Goal: Task Accomplishment & Management: Complete application form

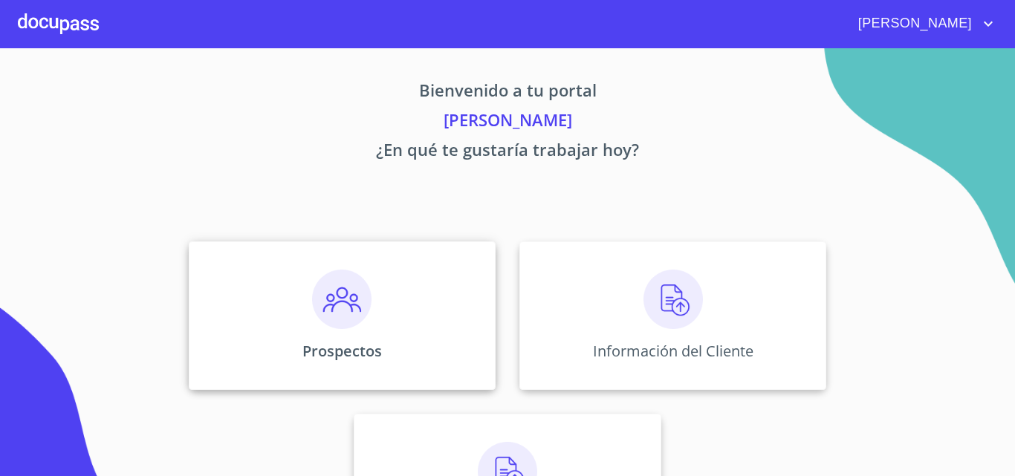
scroll to position [98, 0]
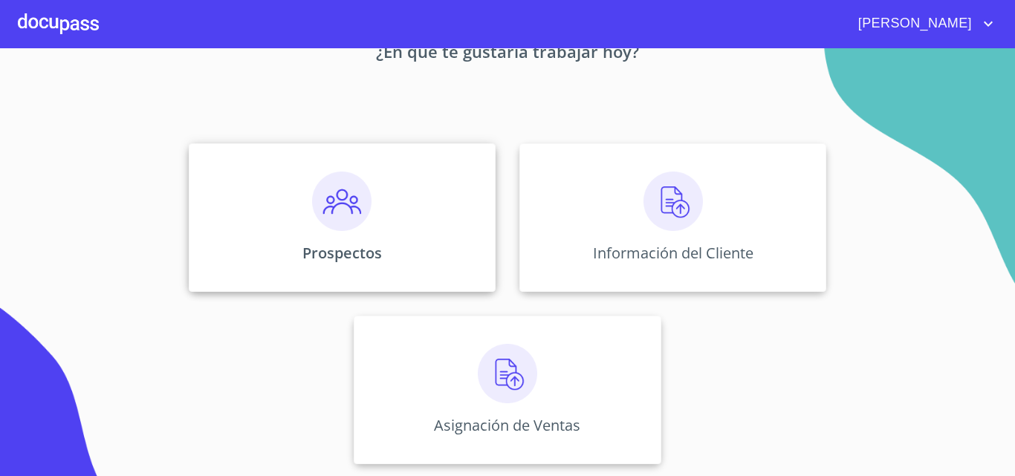
click at [307, 244] on p "Prospectos" at bounding box center [341, 253] width 79 height 20
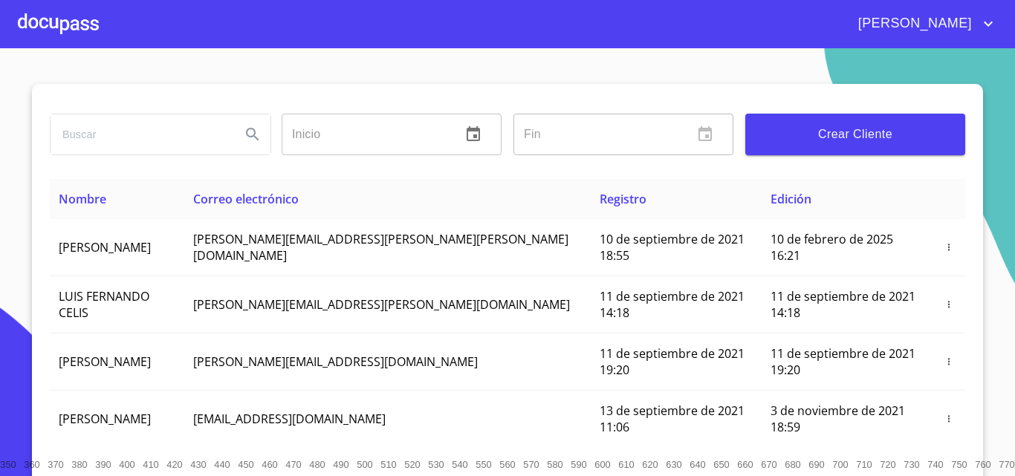
click at [816, 143] on span "Crear Cliente" at bounding box center [855, 134] width 196 height 21
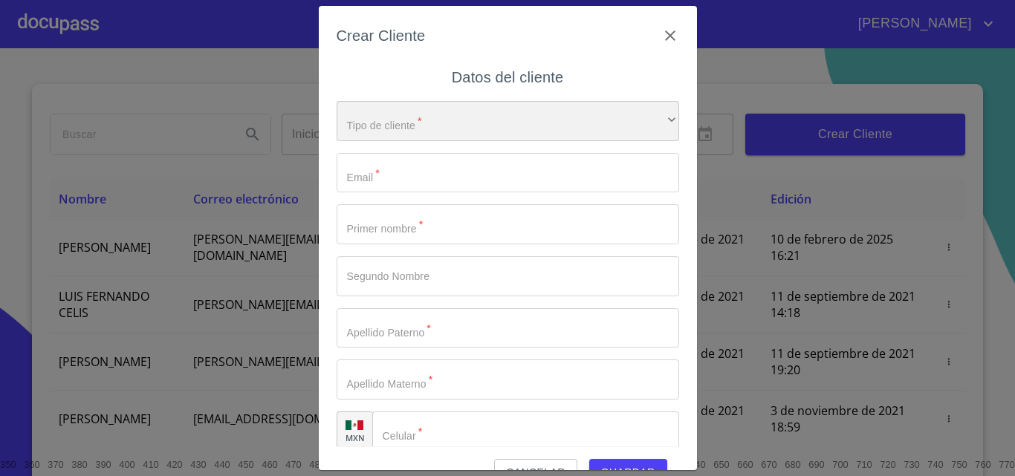
click at [411, 129] on div "​" at bounding box center [507, 121] width 342 height 40
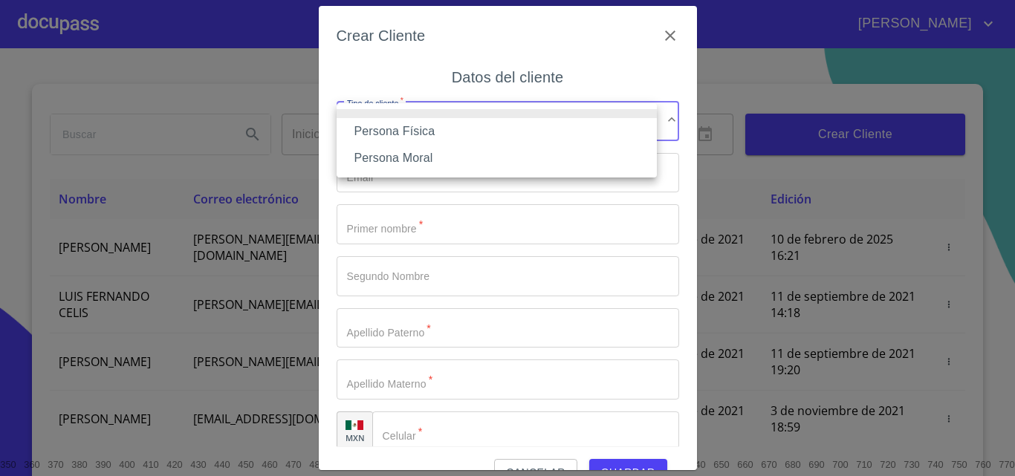
click at [412, 126] on li "Persona Física" at bounding box center [496, 131] width 320 height 27
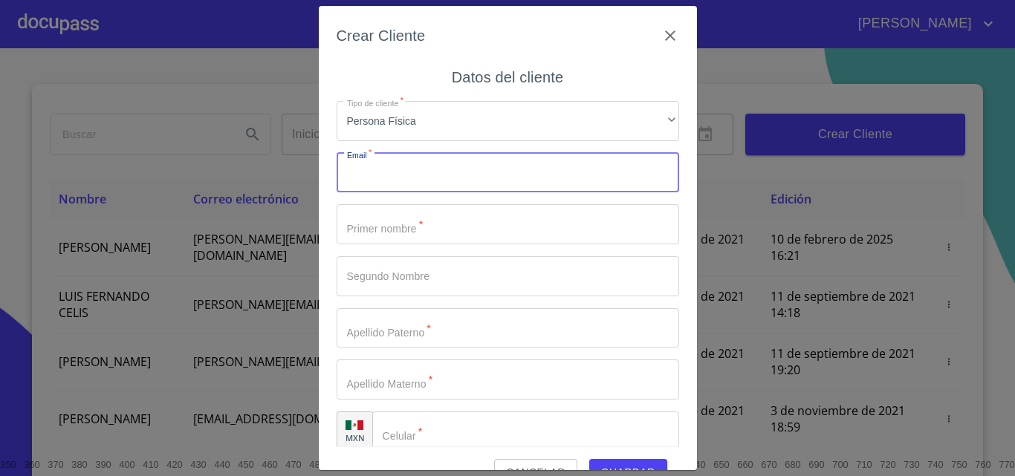
click at [403, 178] on input "Tipo de cliente   *" at bounding box center [507, 173] width 342 height 40
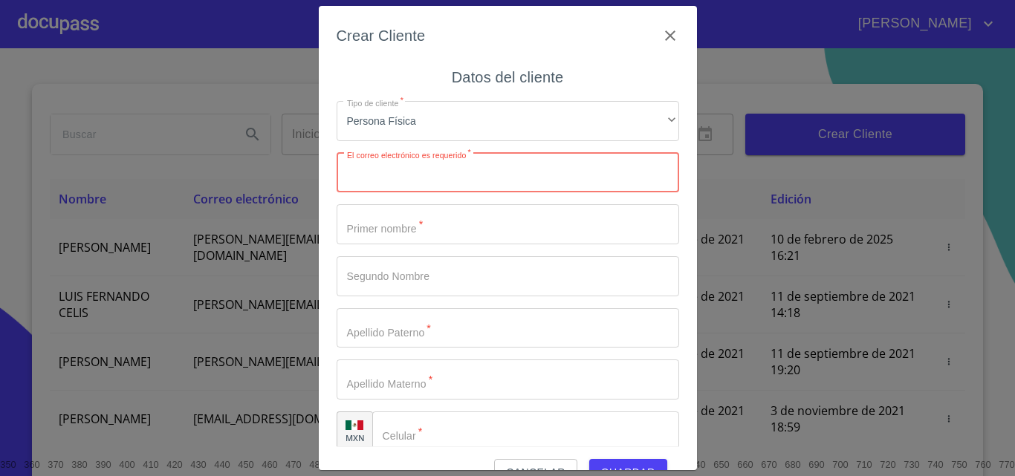
paste input "[EMAIL_ADDRESS][DOMAIN_NAME]"
click at [398, 174] on input "[EMAIL_ADDRESS][DOMAIN_NAME]" at bounding box center [481, 173] width 290 height 40
type input "[EMAIL_ADDRESS][DOMAIN_NAME]"
click at [422, 229] on input "Tipo de cliente   *" at bounding box center [507, 224] width 342 height 40
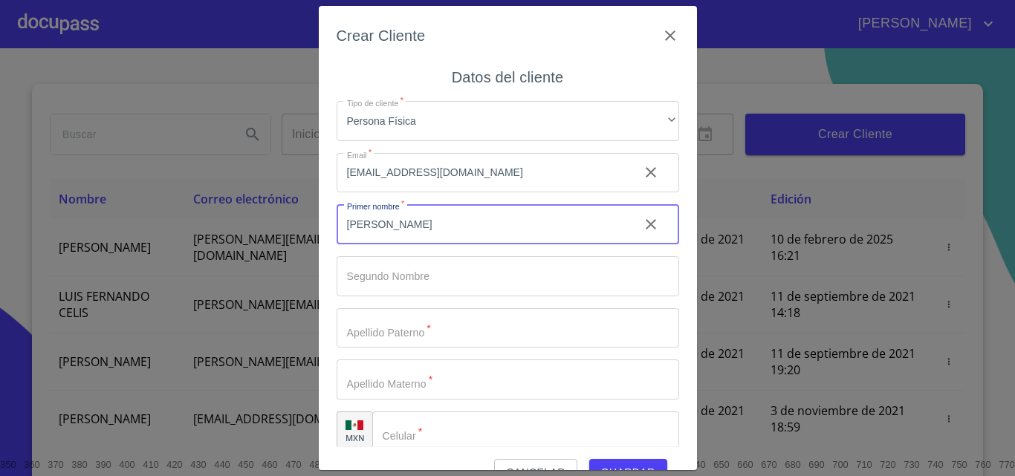
type input "[PERSON_NAME]"
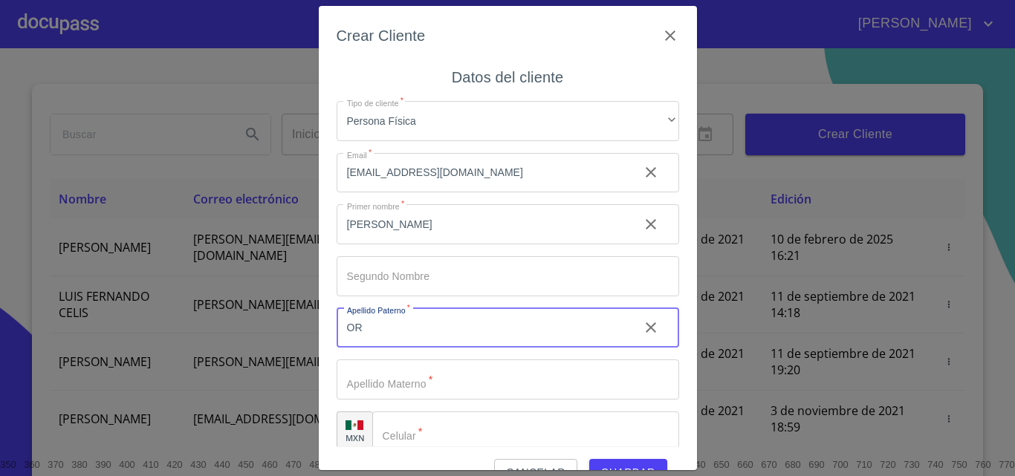
type input "O"
type input "[PERSON_NAME]"
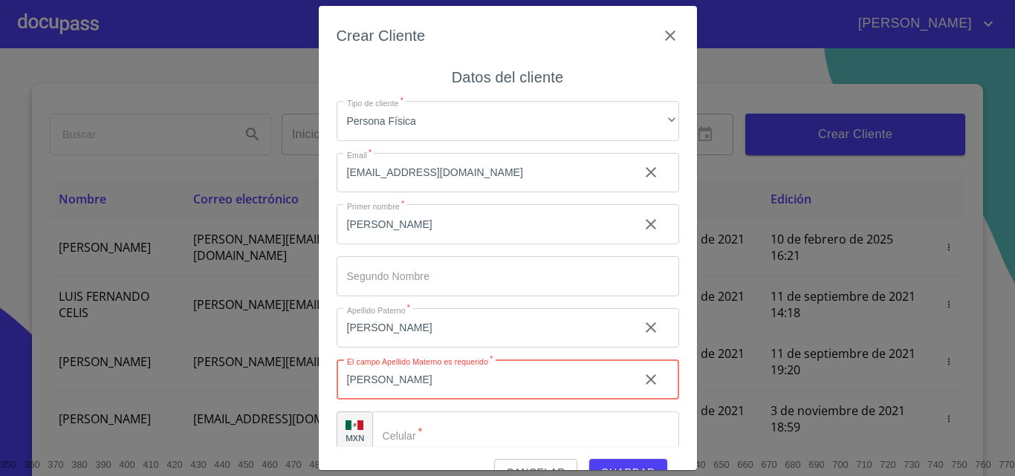
type input "[PERSON_NAME]"
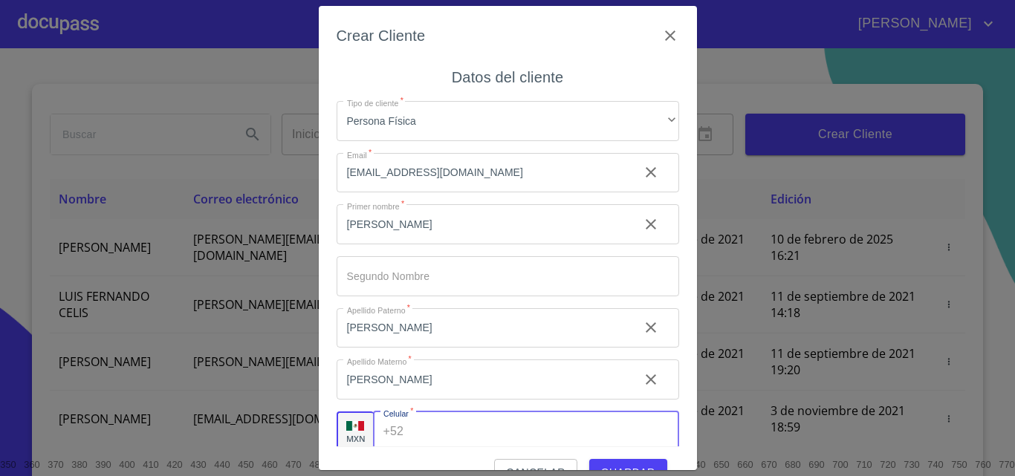
scroll to position [5, 0]
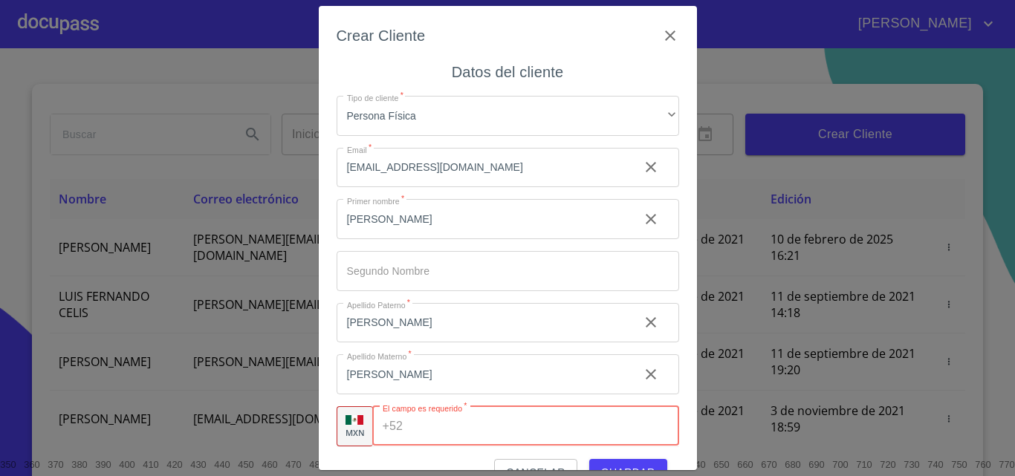
paste input "[PHONE_NUMBER]"
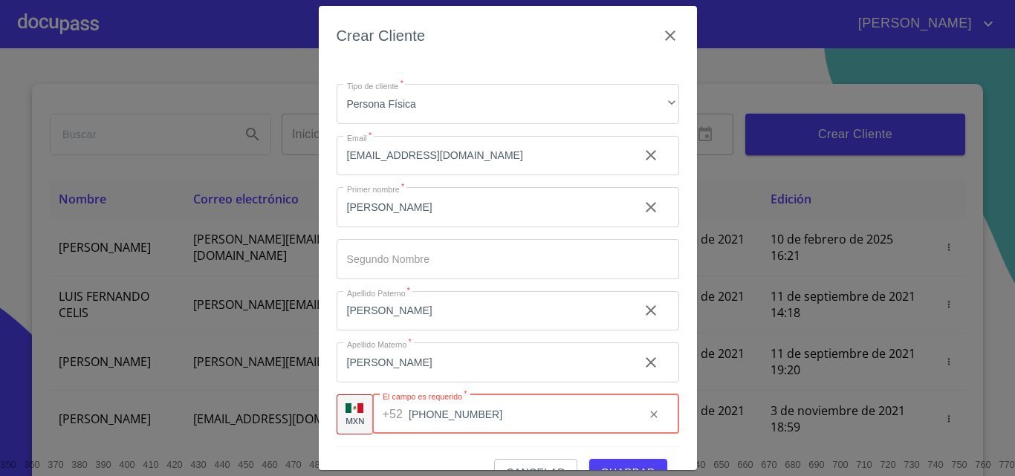
type input "[PHONE_NUMBER]"
click at [617, 465] on span "Guardar" at bounding box center [628, 472] width 54 height 19
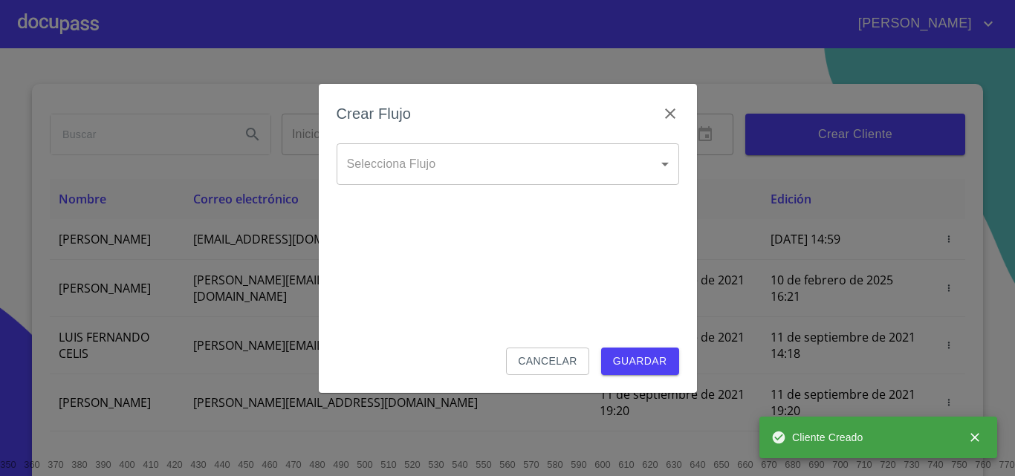
click at [503, 168] on body "[PERSON_NAME] ​ Fin ​ Crear Cliente Nombre Correo electrónico Registro Edición …" at bounding box center [507, 238] width 1015 height 476
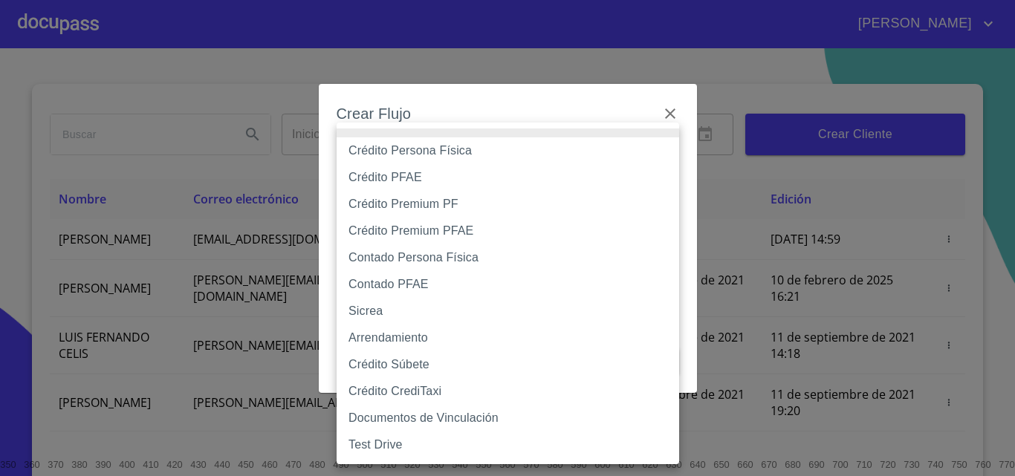
click at [378, 260] on li "Contado Persona Física" at bounding box center [507, 257] width 342 height 27
type input "60bf975b0d9865ccc2471536"
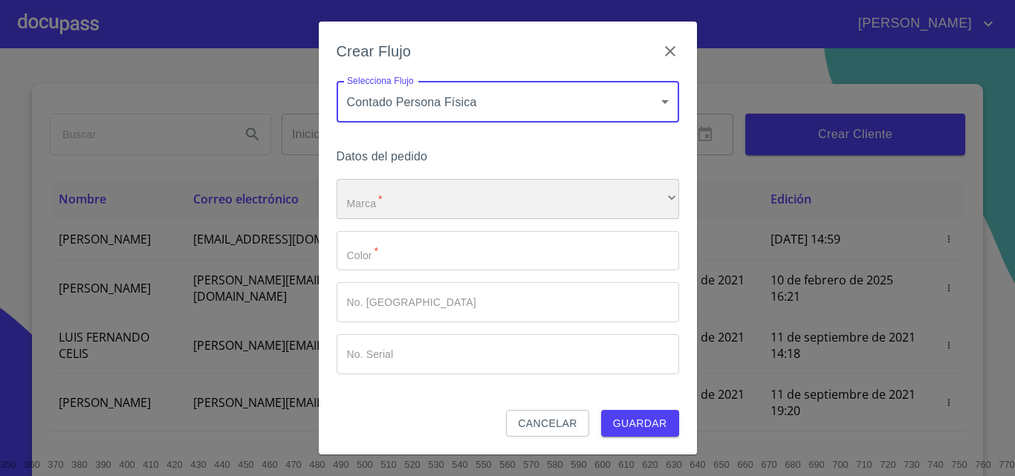
click at [385, 206] on div "​" at bounding box center [507, 199] width 342 height 40
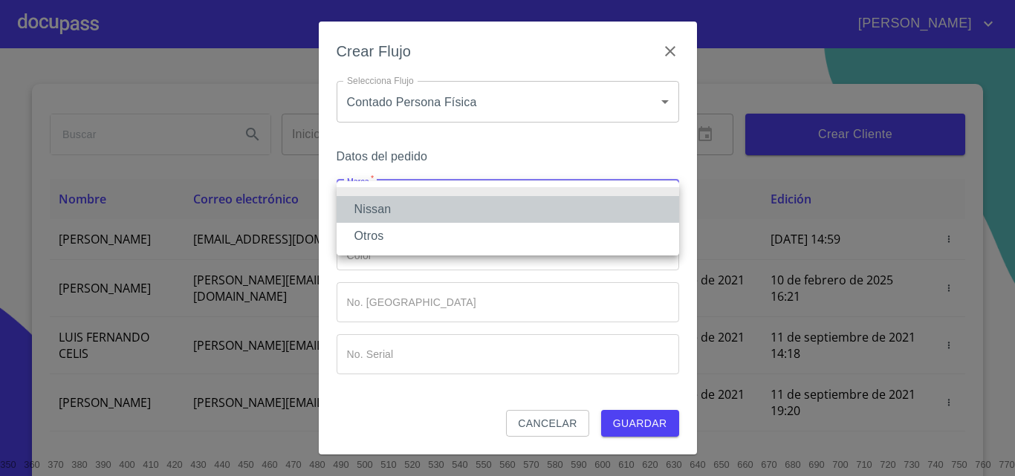
click at [385, 206] on li "Nissan" at bounding box center [507, 209] width 342 height 27
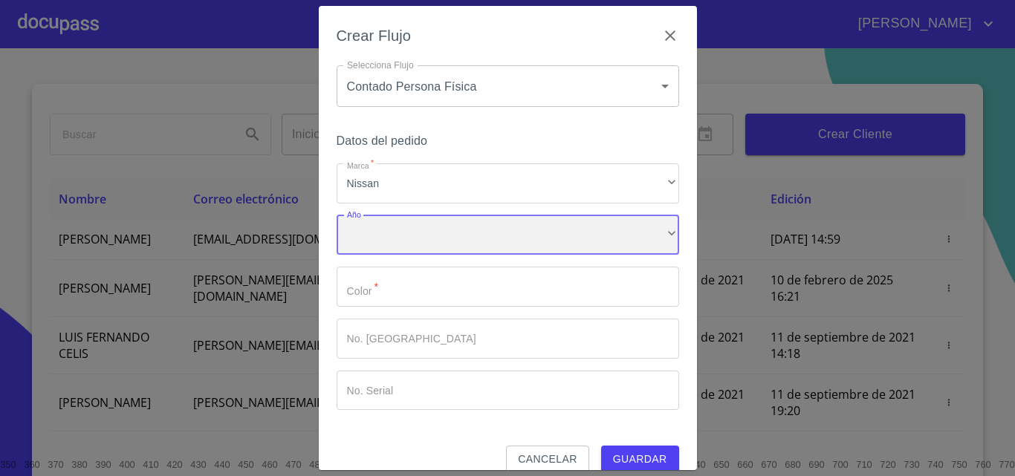
click at [397, 244] on div "​" at bounding box center [507, 235] width 342 height 40
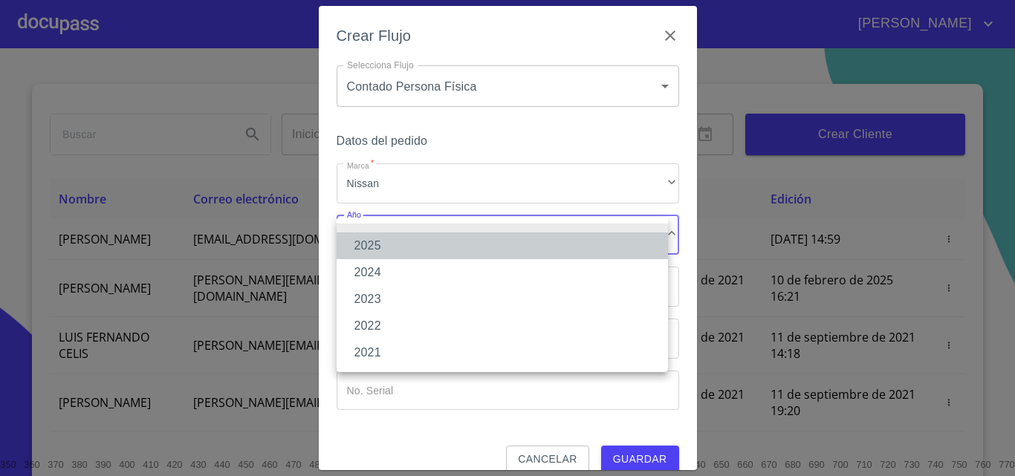
click at [397, 244] on li "2025" at bounding box center [501, 245] width 331 height 27
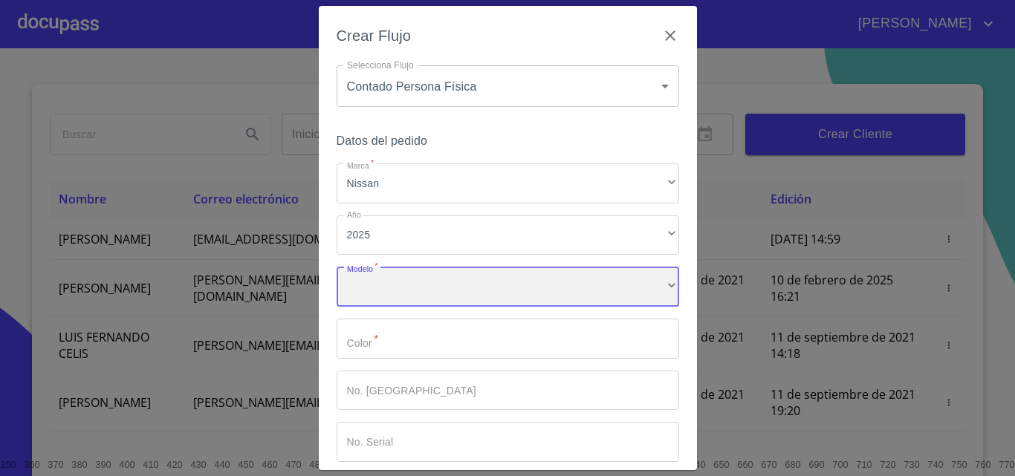
click at [403, 271] on div "​" at bounding box center [507, 287] width 342 height 40
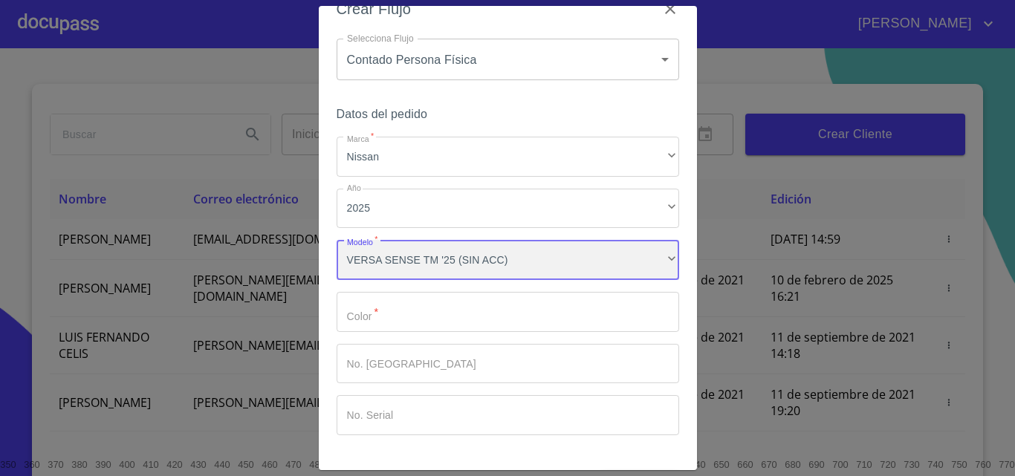
scroll to position [72, 0]
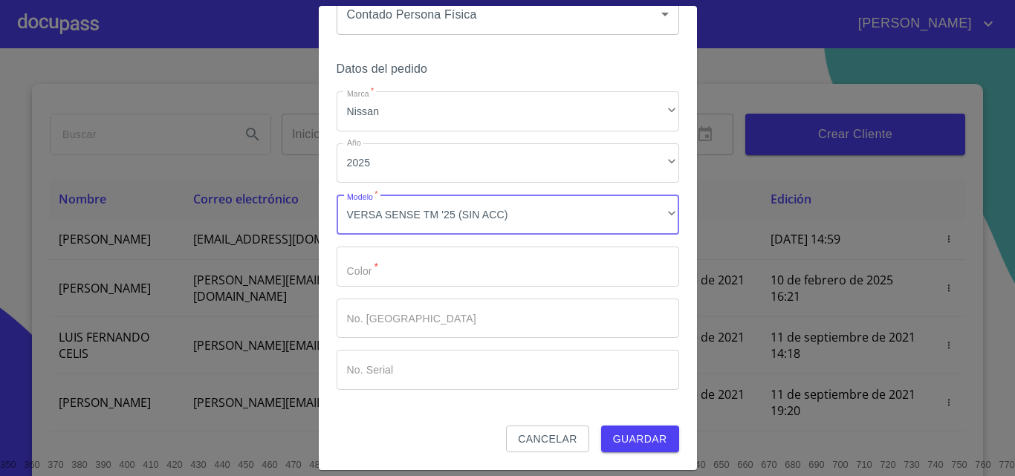
click at [420, 264] on input "Marca   *" at bounding box center [507, 267] width 342 height 40
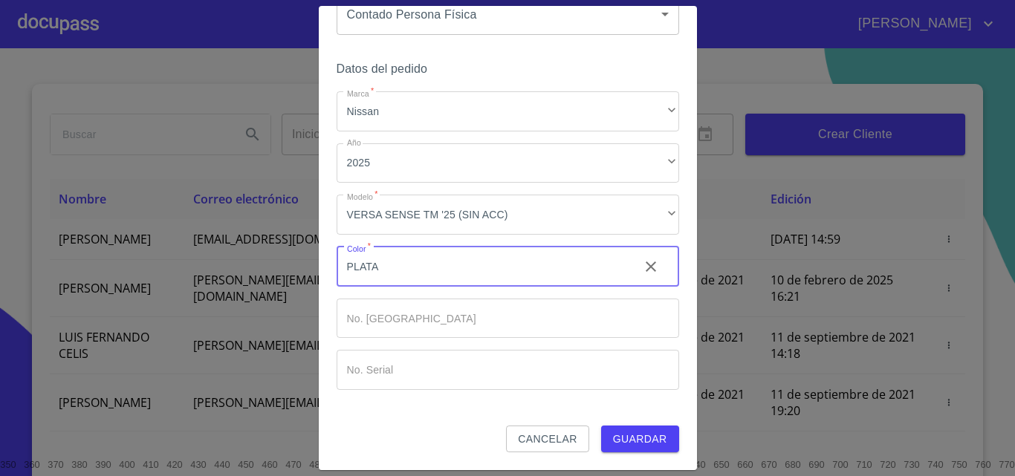
type input "PLATA"
click at [628, 438] on span "Guardar" at bounding box center [640, 439] width 54 height 19
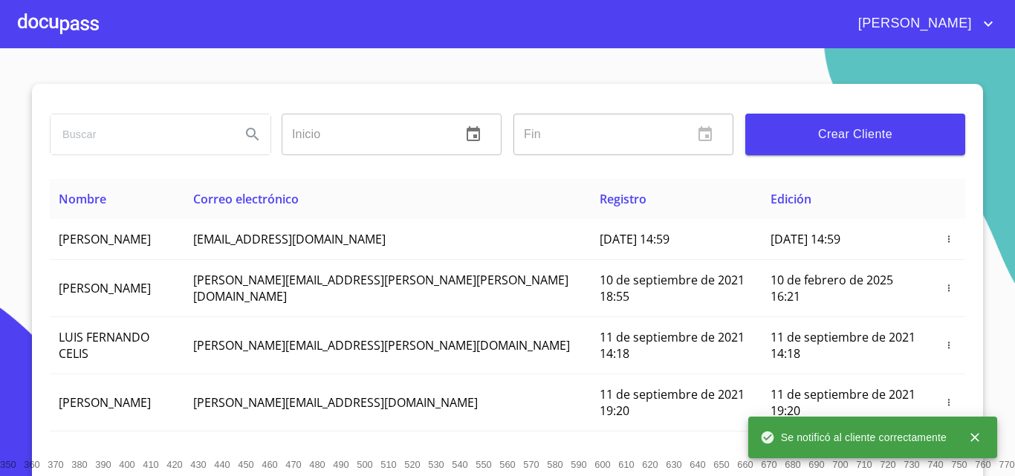
click at [59, 36] on div at bounding box center [58, 24] width 81 height 48
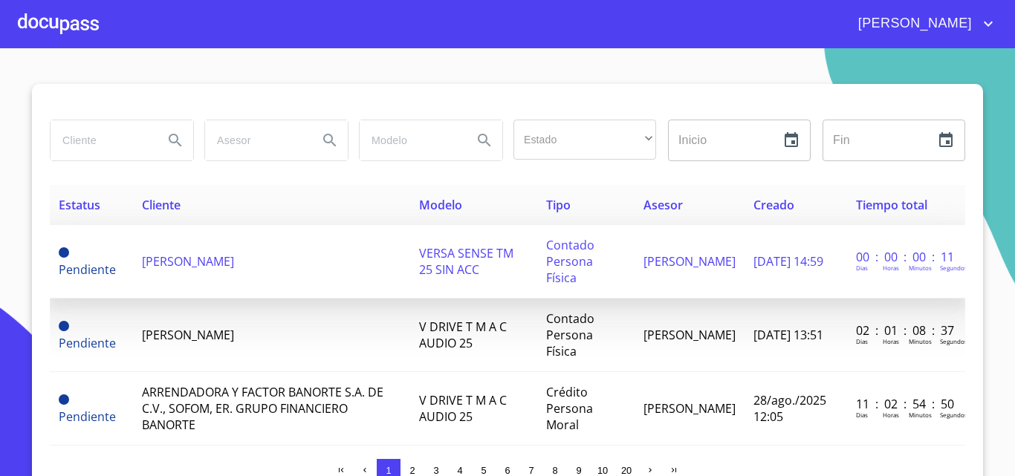
click at [172, 244] on td "[PERSON_NAME]" at bounding box center [272, 262] width 278 height 74
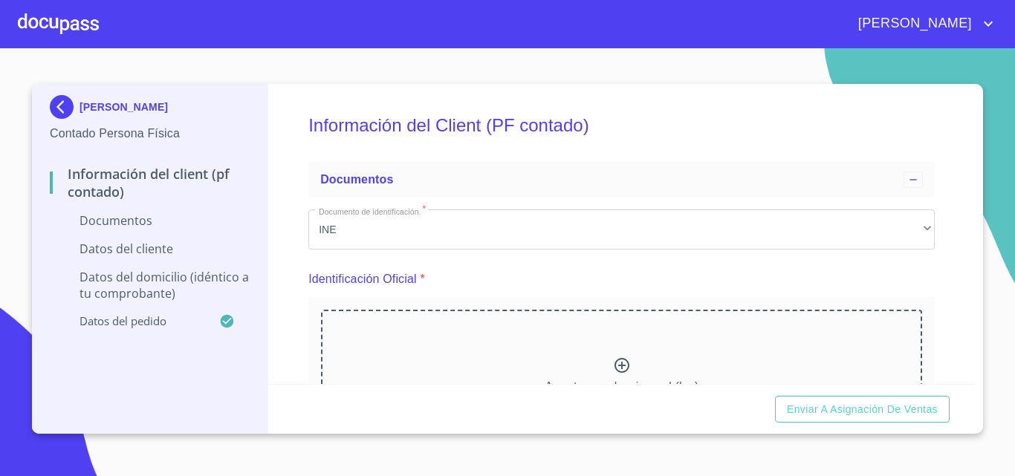
scroll to position [223, 0]
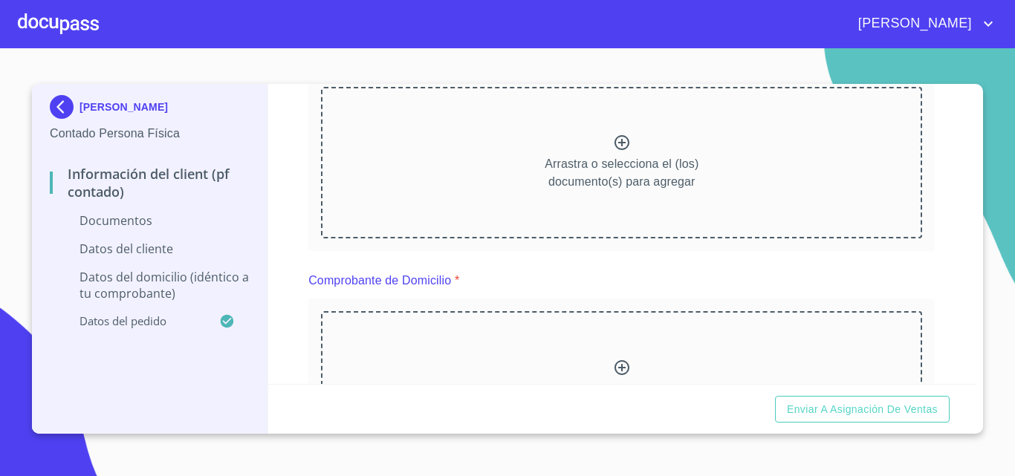
click at [593, 147] on div "Arrastra o selecciona el (los) documento(s) para agregar" at bounding box center [621, 163] width 601 height 152
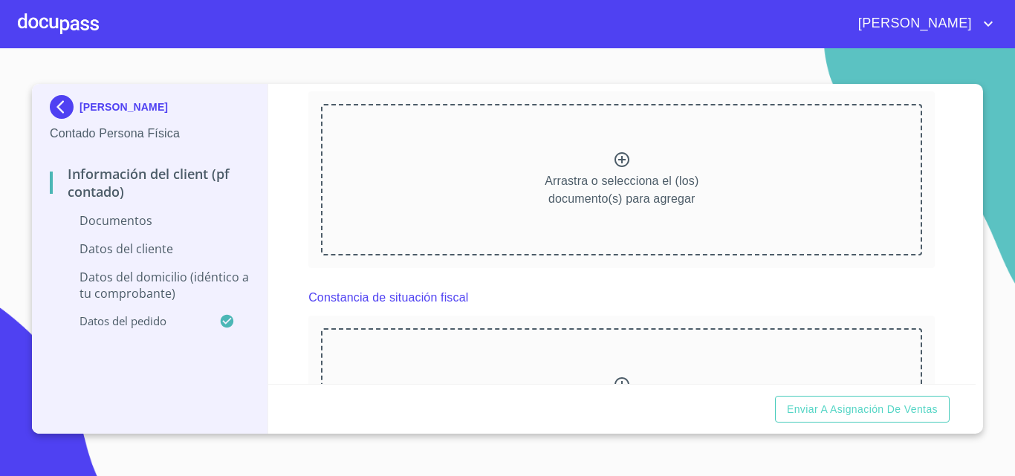
scroll to position [1188, 0]
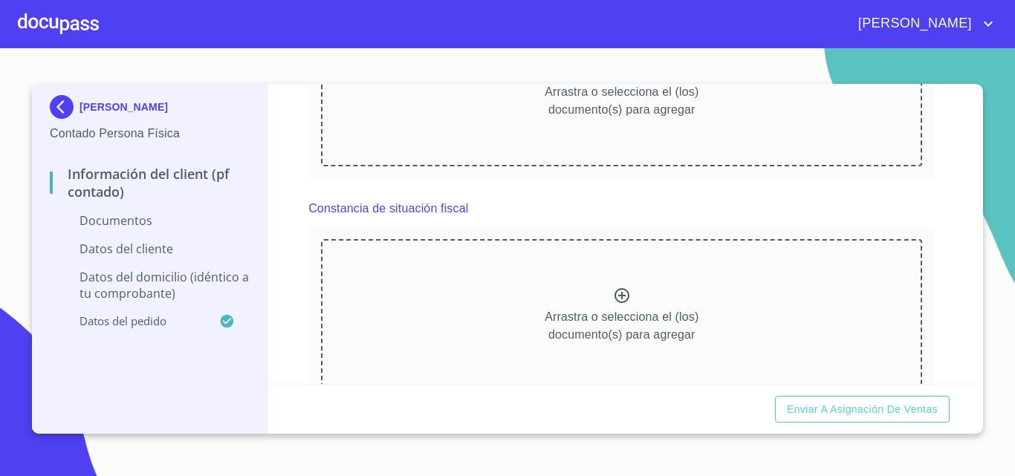
click at [614, 290] on icon at bounding box center [621, 295] width 15 height 15
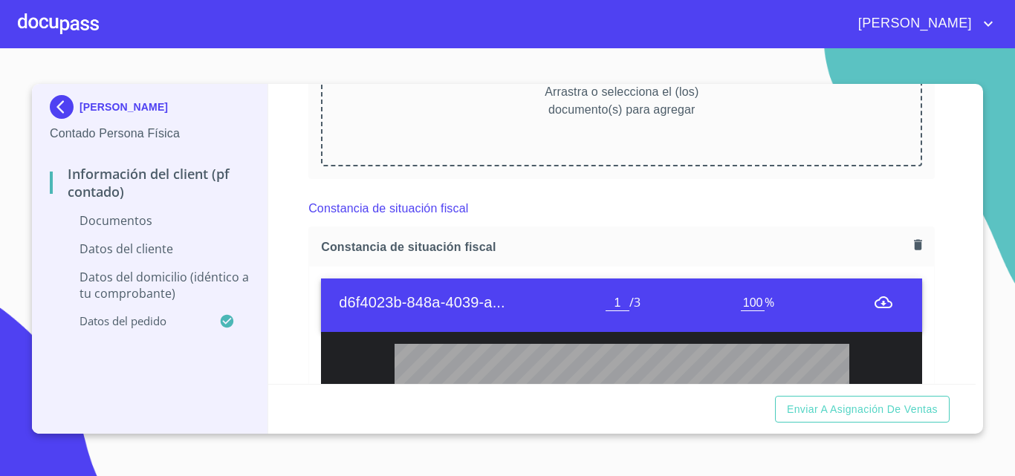
scroll to position [1040, 0]
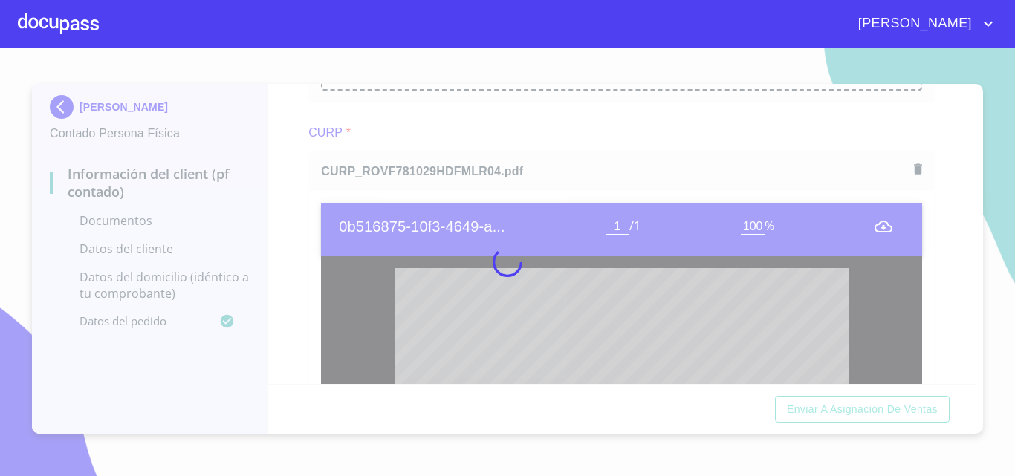
click at [287, 192] on div at bounding box center [507, 262] width 1015 height 428
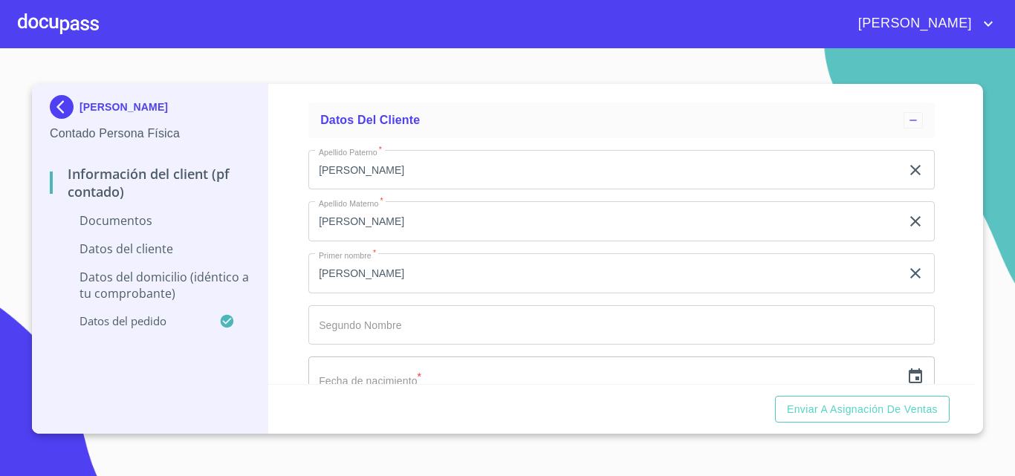
scroll to position [2525, 0]
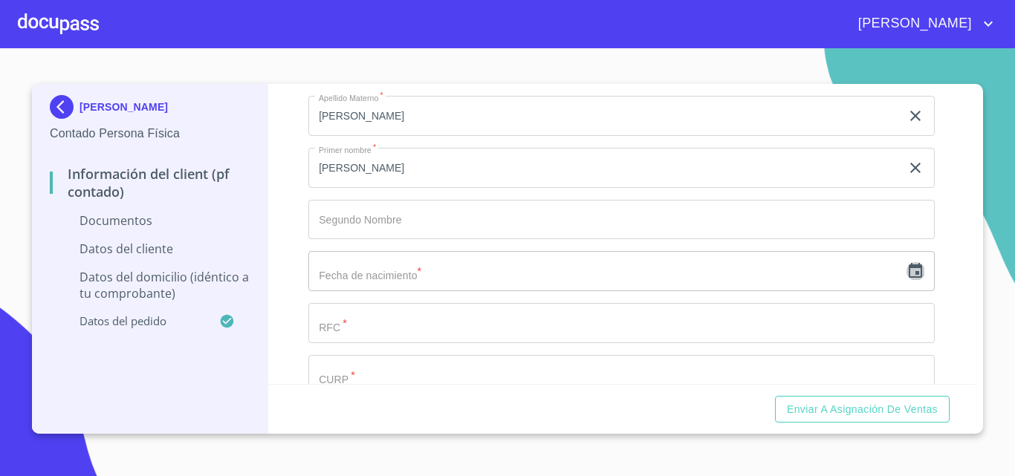
click at [908, 267] on icon "button" at bounding box center [914, 270] width 13 height 15
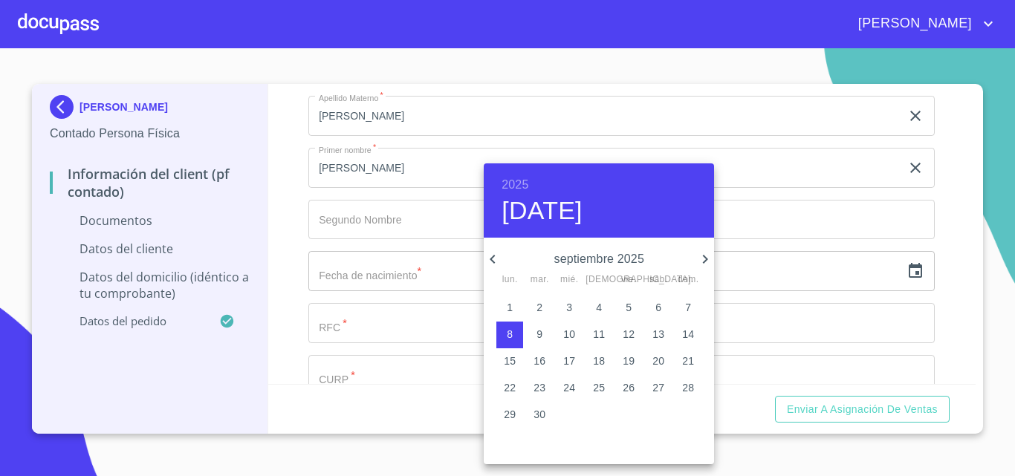
click at [536, 331] on span "9" at bounding box center [539, 334] width 27 height 15
type input "[DATE]"
click at [371, 330] on div at bounding box center [507, 238] width 1015 height 476
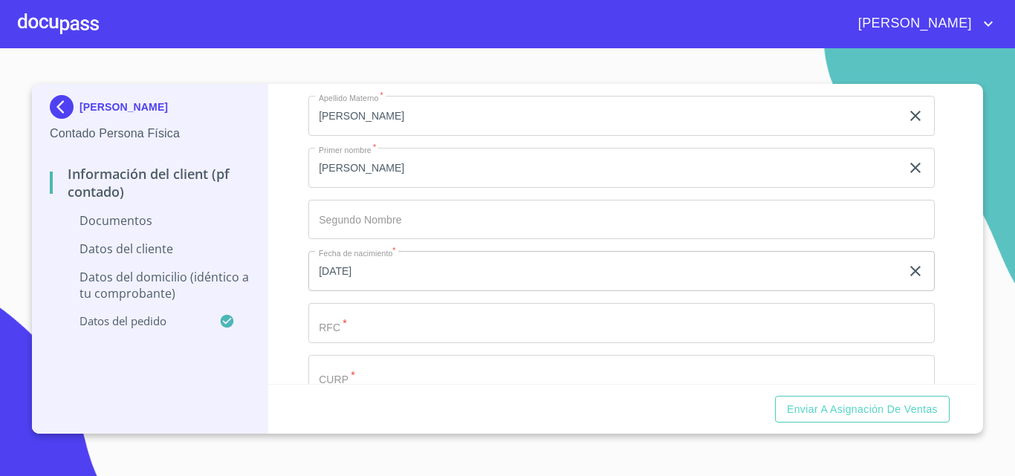
click at [372, 327] on div "[DATE], sep. [DATE] mar. mié. jue. vie. sáb. dom. 1 2 3 4 5 6 7 8 9 10 11 12 13…" at bounding box center [507, 238] width 1015 height 476
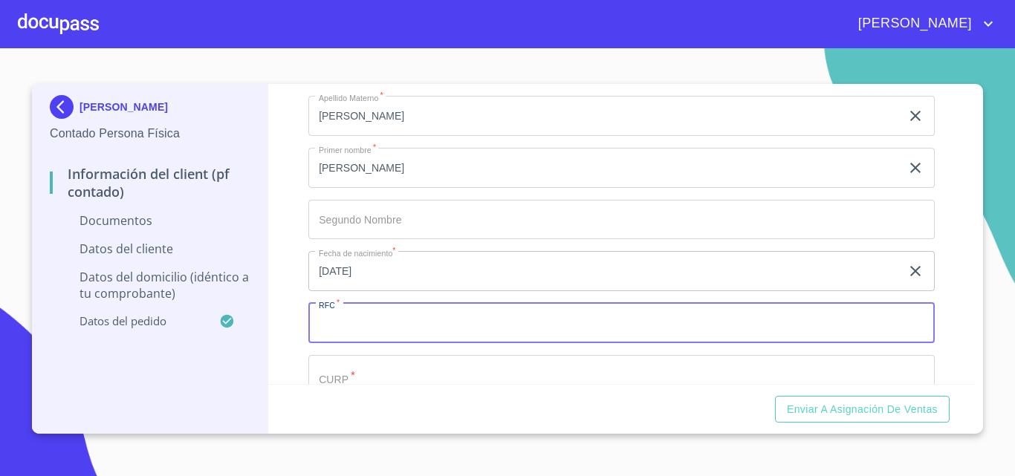
click at [372, 327] on input "Documento de identificación.   *" at bounding box center [621, 323] width 626 height 40
type input "XAXX010101000"
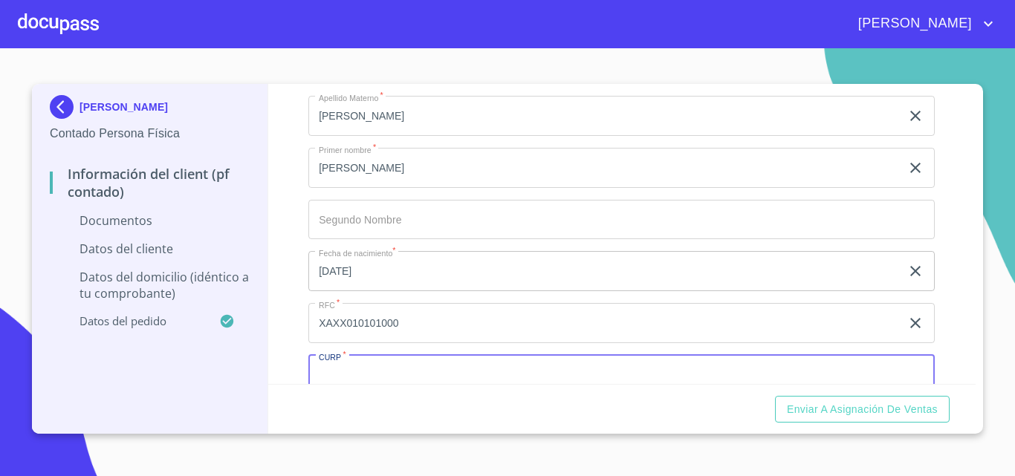
scroll to position [2537, 0]
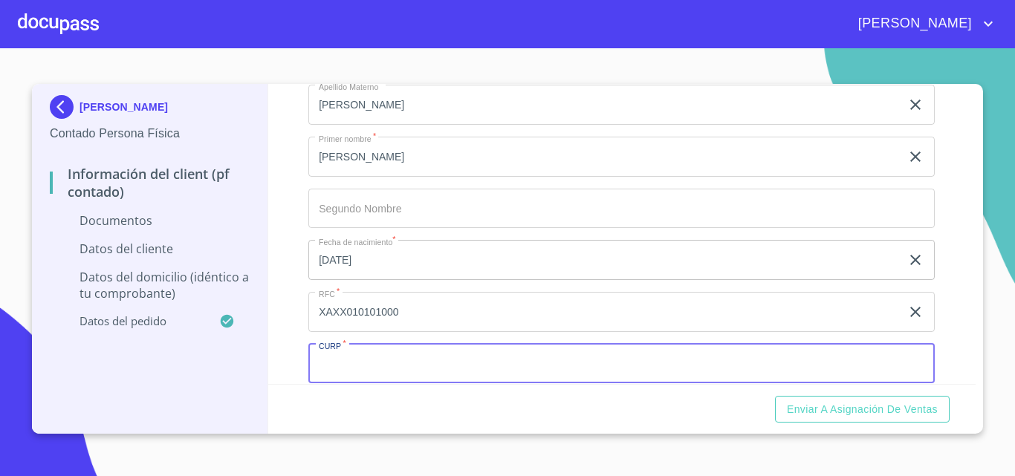
paste input "ROVF781029HDFMLR04"
type input "ROVF781029HDFMLR04"
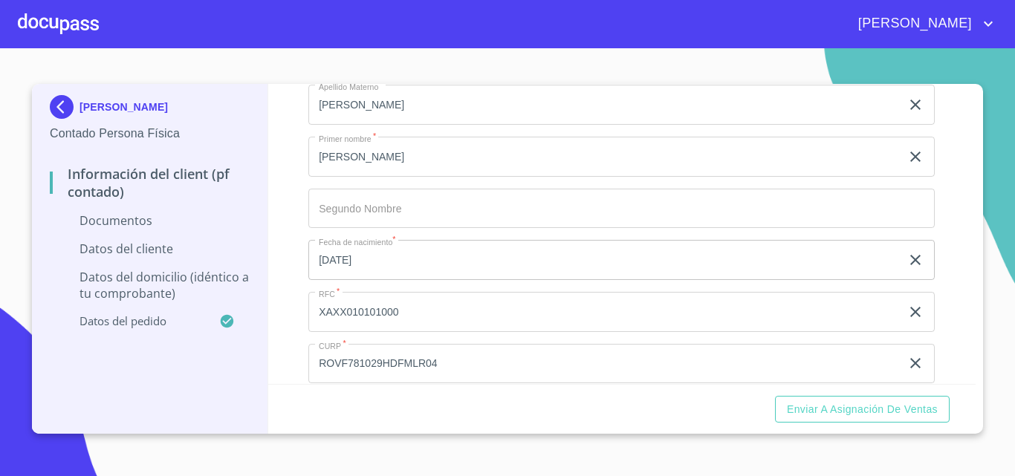
click at [289, 331] on div "Información del Client (PF contado) Documentos Documento de identificación.   *…" at bounding box center [622, 234] width 708 height 300
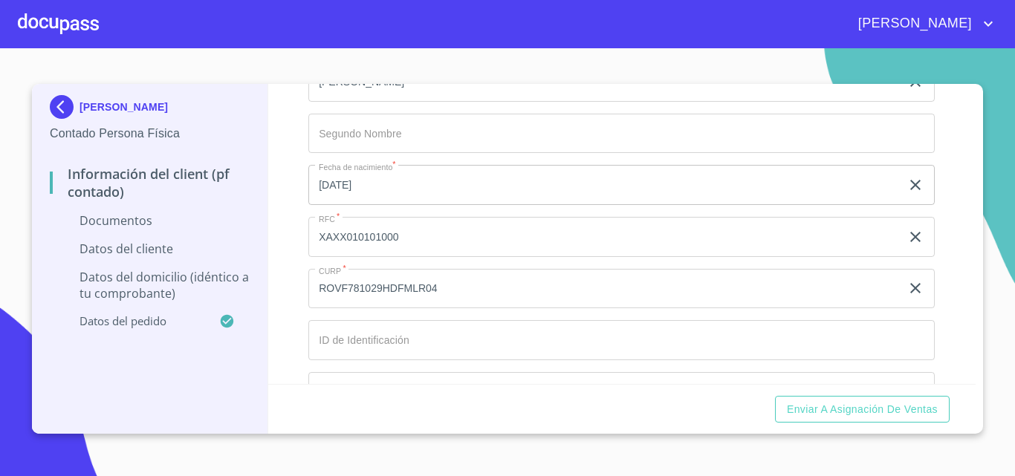
scroll to position [2759, 0]
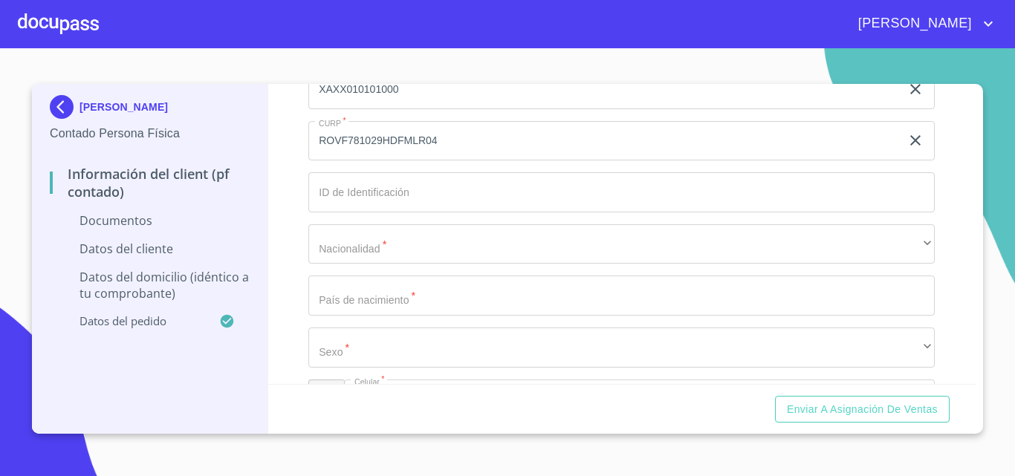
click at [348, 193] on input "Documento de identificación.   *" at bounding box center [621, 192] width 626 height 40
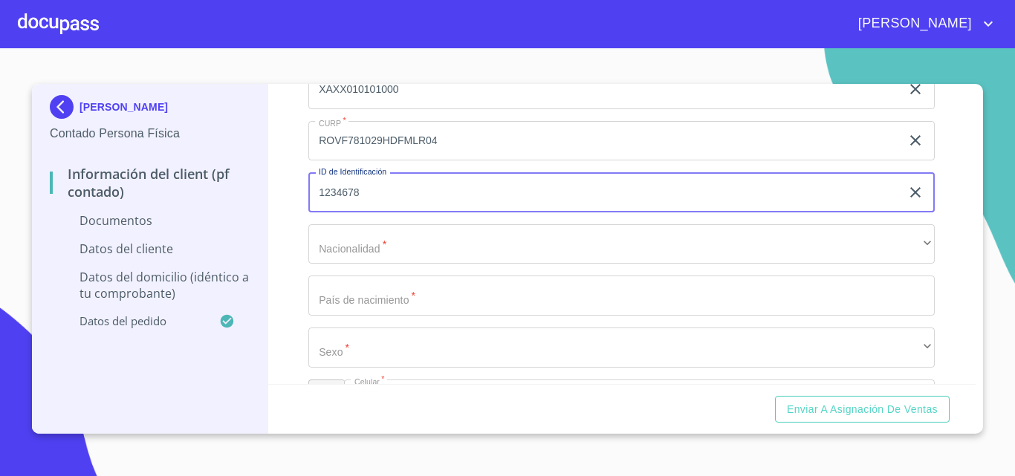
type input "1234678"
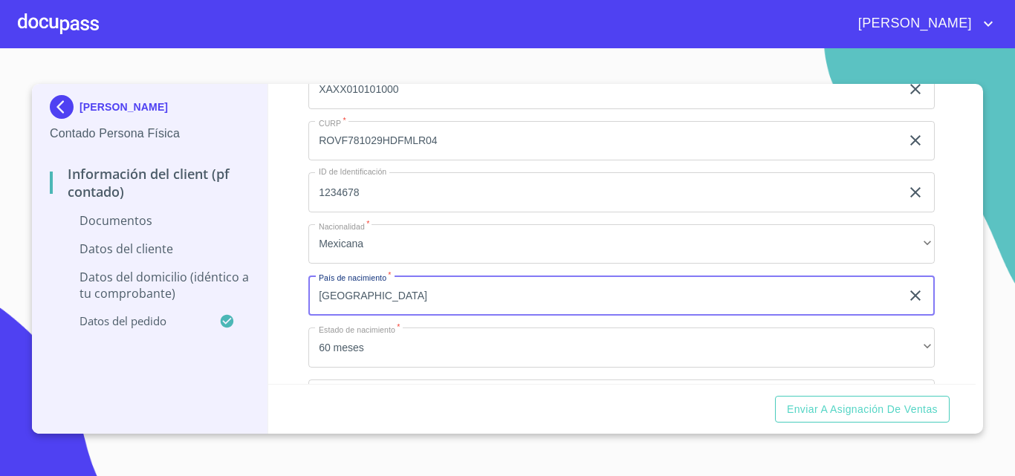
type input "[GEOGRAPHIC_DATA]"
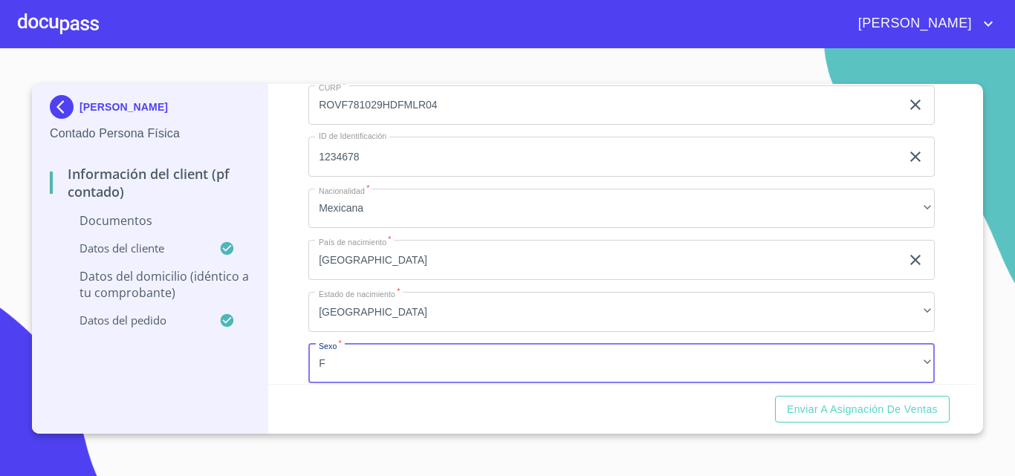
scroll to position [2976, 0]
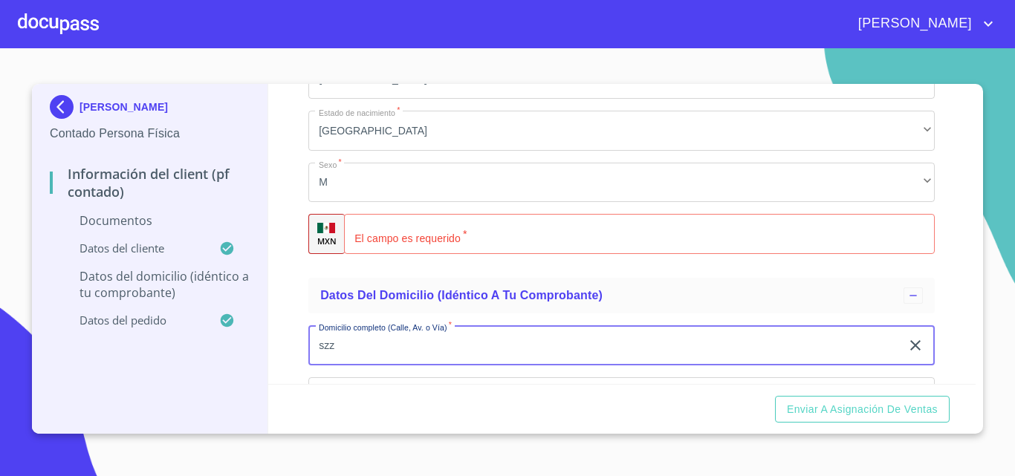
type input "szz"
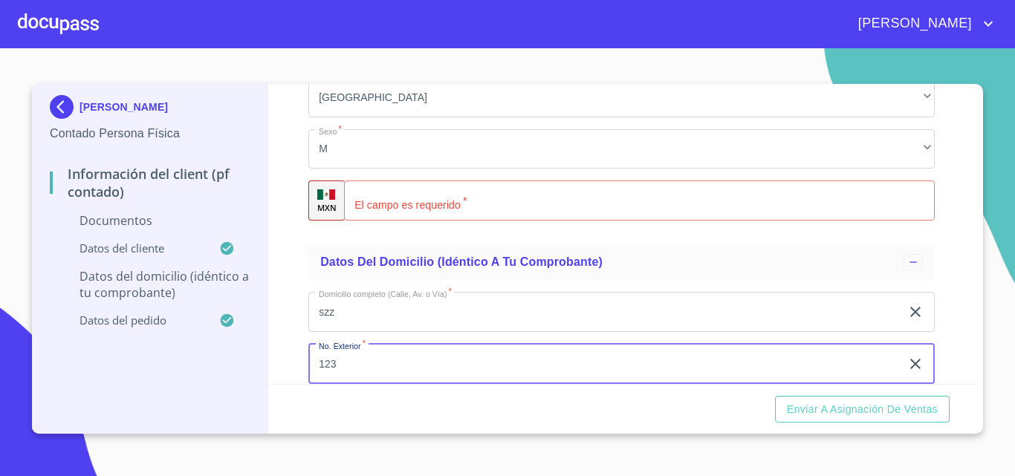
type input "123"
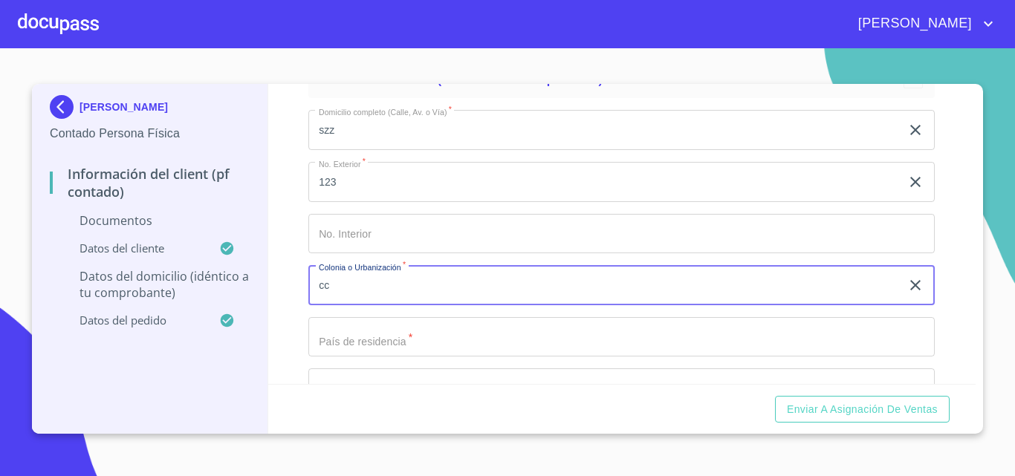
type input "cc"
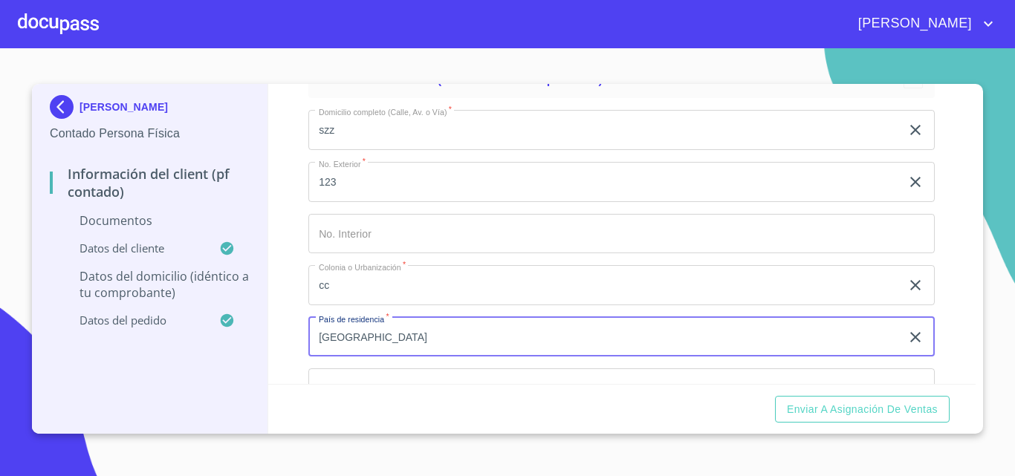
type input "[GEOGRAPHIC_DATA]"
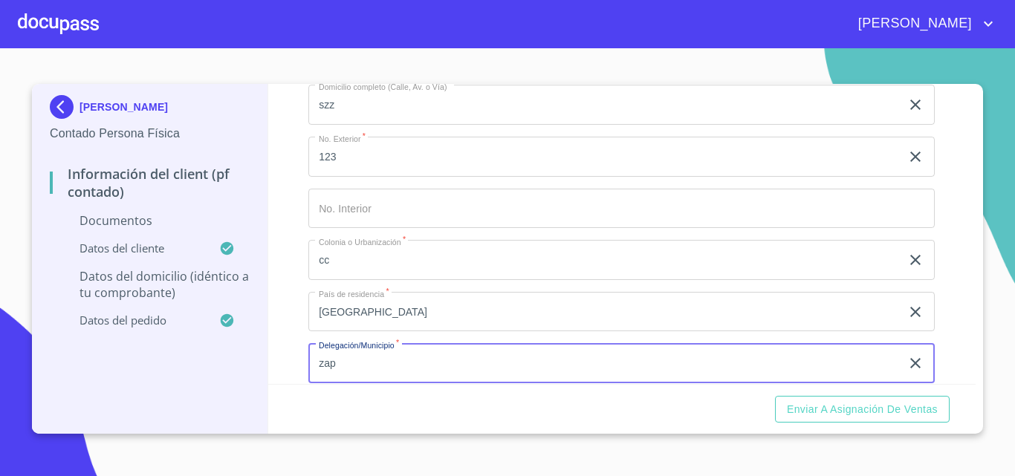
type input "zap"
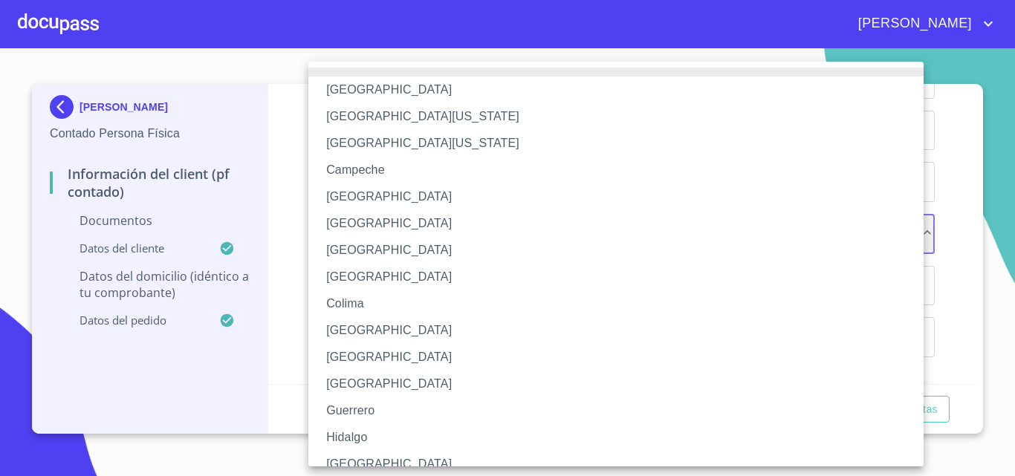
scroll to position [10, 0]
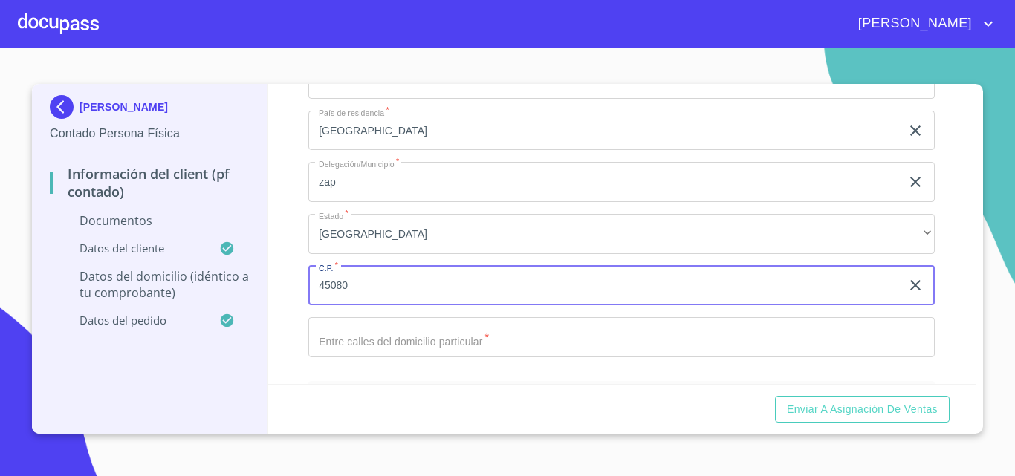
type input "45080"
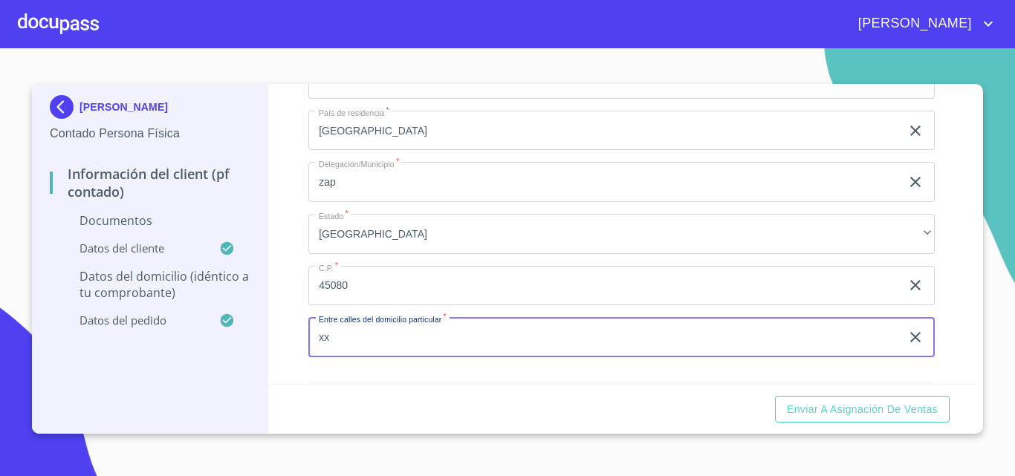
type input "xx"
click at [287, 241] on div "Información del Client (PF contado) Documentos Documento de identificación.   *…" at bounding box center [622, 234] width 708 height 300
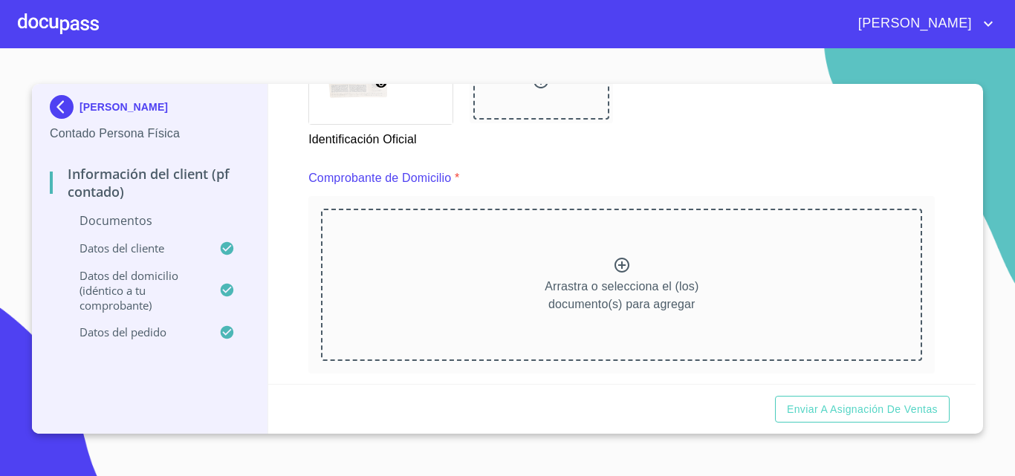
scroll to position [873, 0]
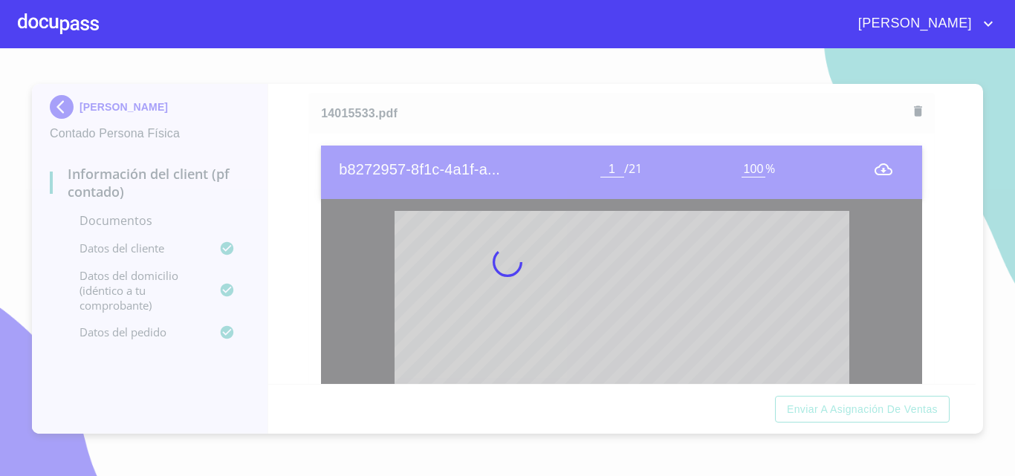
click at [297, 186] on div at bounding box center [507, 262] width 1015 height 428
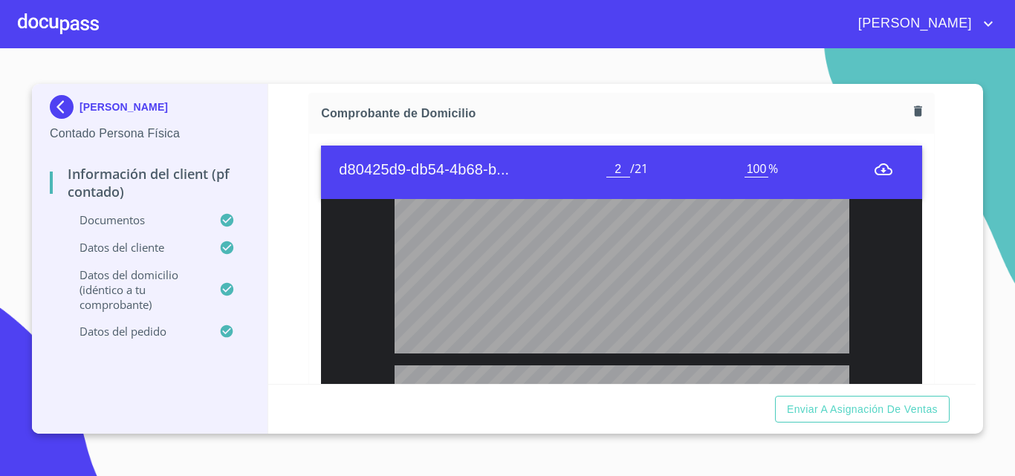
scroll to position [966, 0]
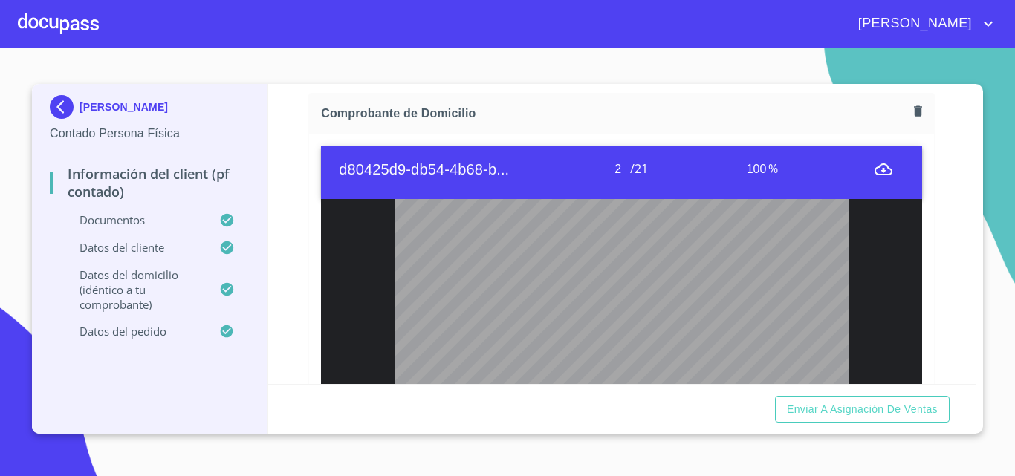
type input "3"
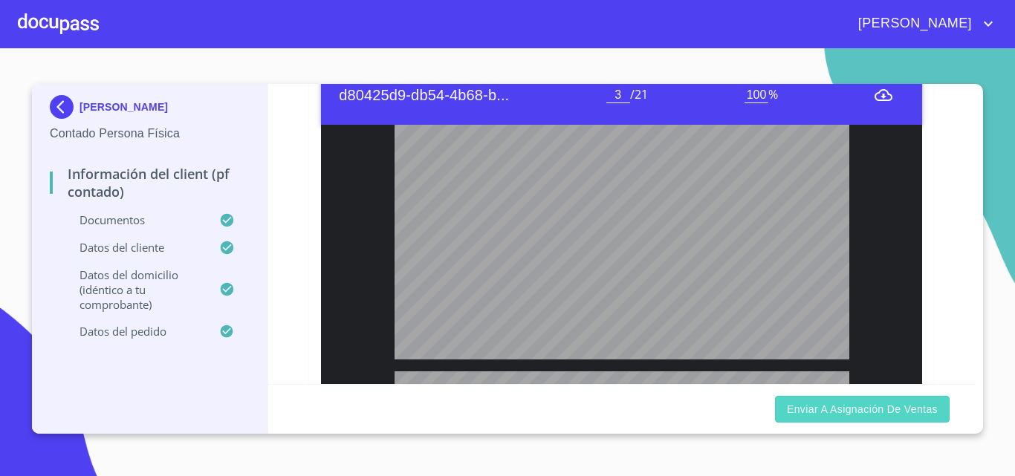
click at [819, 400] on span "Enviar a Asignación de Ventas" at bounding box center [862, 409] width 151 height 19
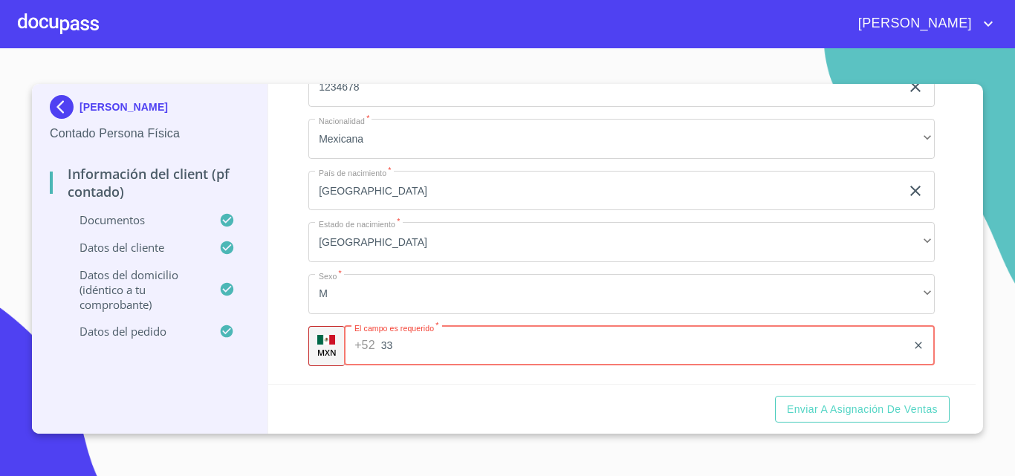
type input "3"
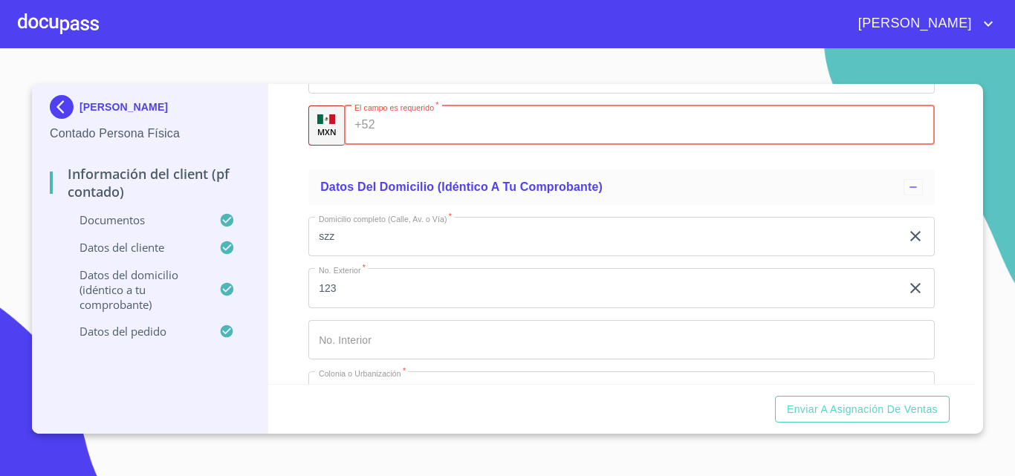
scroll to position [3532, 0]
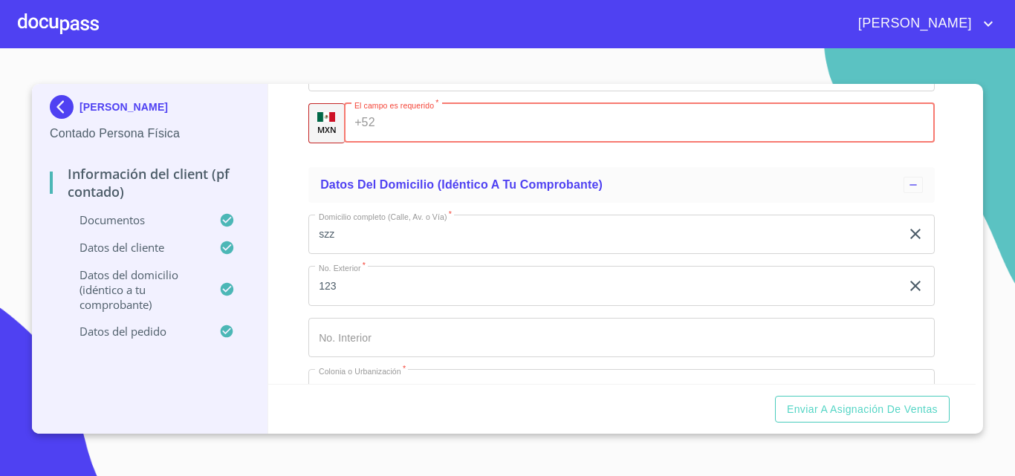
paste input "(RO)VF781029HDFMLR0"
type input "(RO)VF781029HDFMLR0"
drag, startPoint x: 527, startPoint y: 139, endPoint x: 225, endPoint y: 90, distance: 306.2
click at [225, 97] on div "[PERSON_NAME] Persona Física Información del Client (PF contado) Documentos Dat…" at bounding box center [503, 259] width 943 height 350
paste input "[PHONE_NUMBER]"
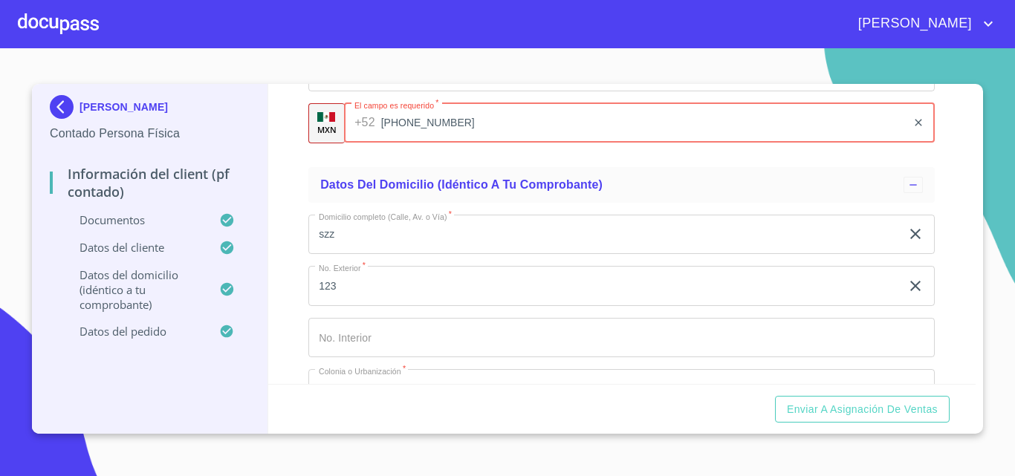
type input "[PHONE_NUMBER]"
click at [291, 231] on div "Información del Client (PF contado) Documentos Documento de identificación.   *…" at bounding box center [622, 234] width 708 height 300
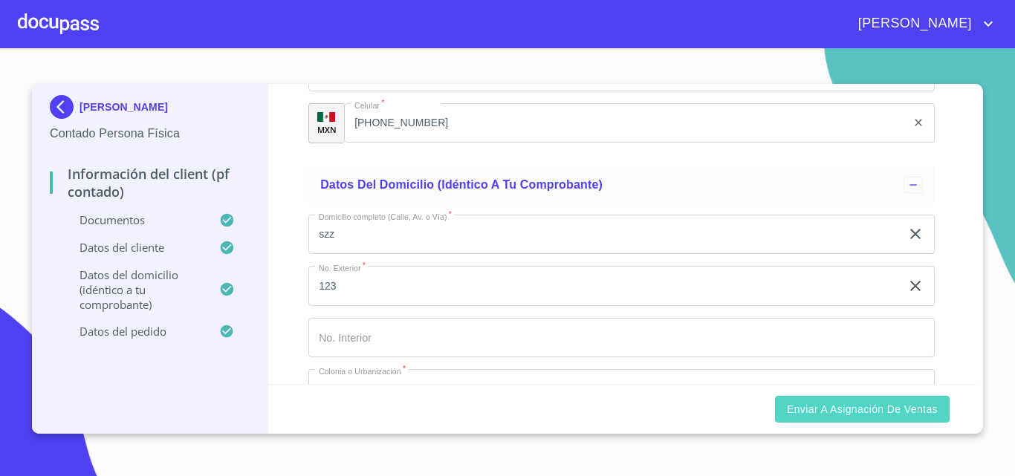
click at [821, 414] on span "Enviar a Asignación de Ventas" at bounding box center [862, 409] width 151 height 19
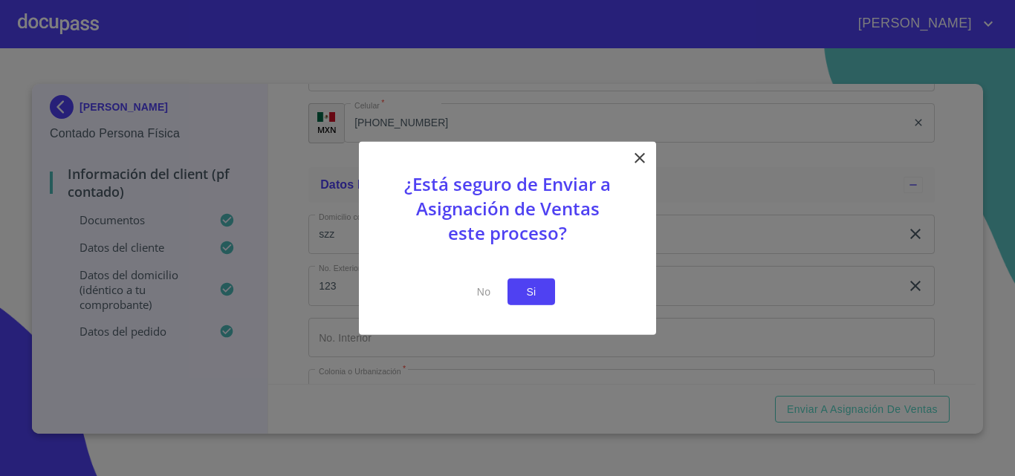
click at [531, 288] on span "Si" at bounding box center [531, 291] width 24 height 19
click at [527, 290] on span "Si" at bounding box center [531, 291] width 24 height 19
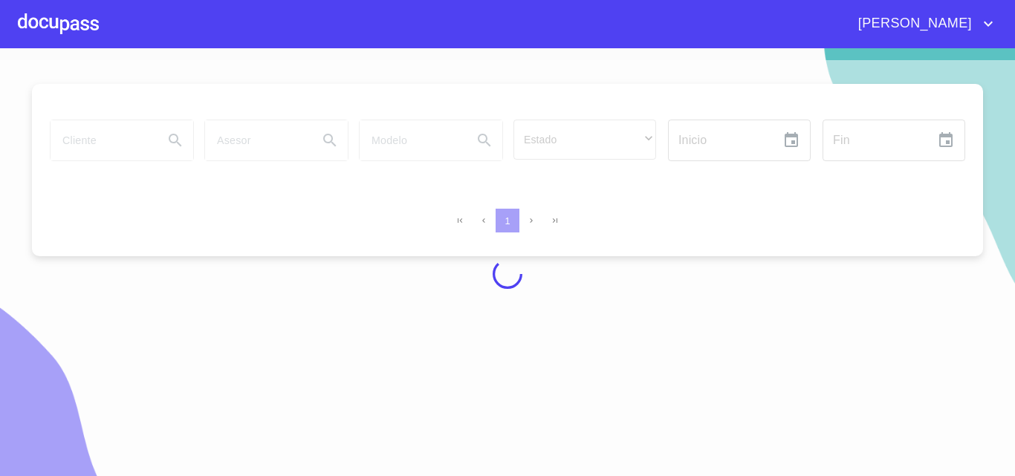
click at [47, 24] on div at bounding box center [58, 24] width 81 height 48
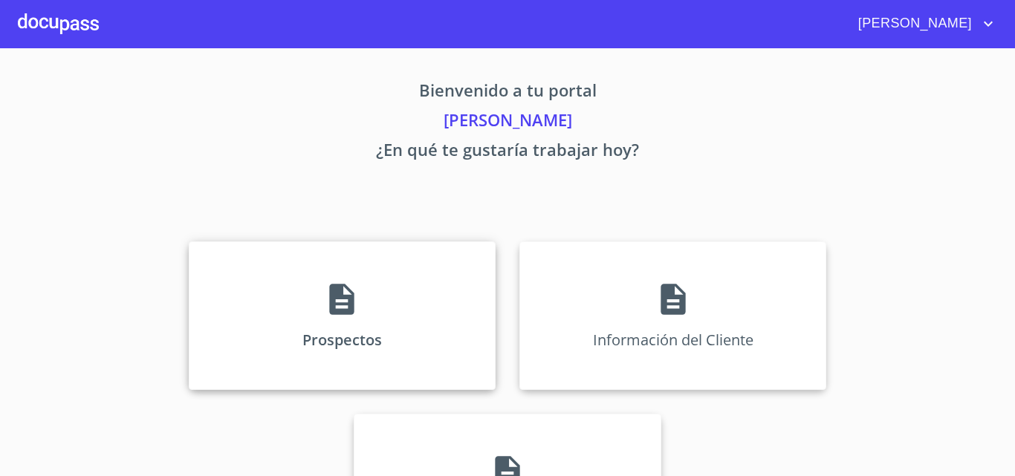
scroll to position [98, 0]
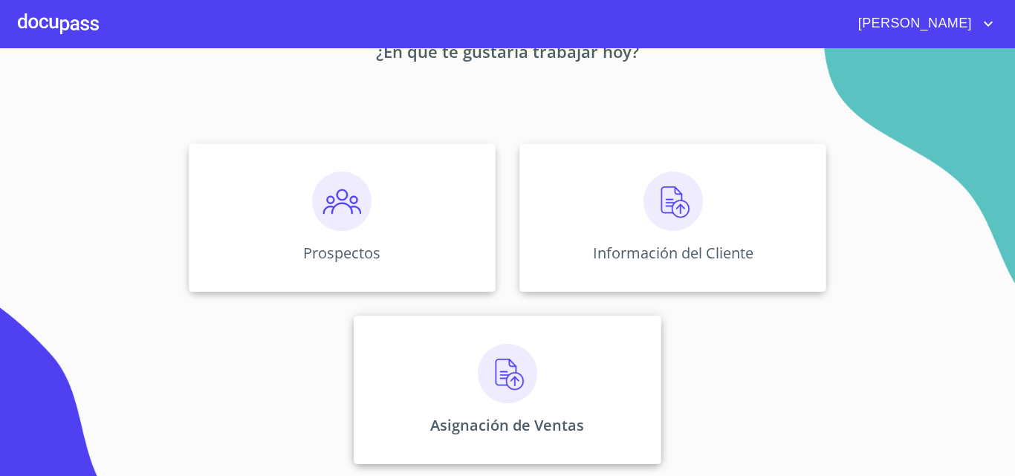
click at [490, 342] on div "Asignación de Ventas" at bounding box center [507, 390] width 307 height 149
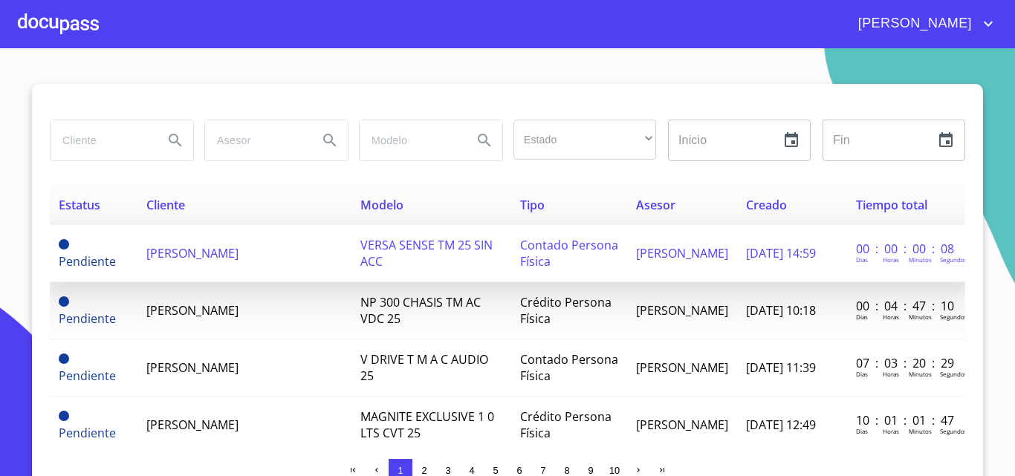
click at [249, 240] on td "[PERSON_NAME]" at bounding box center [243, 253] width 213 height 57
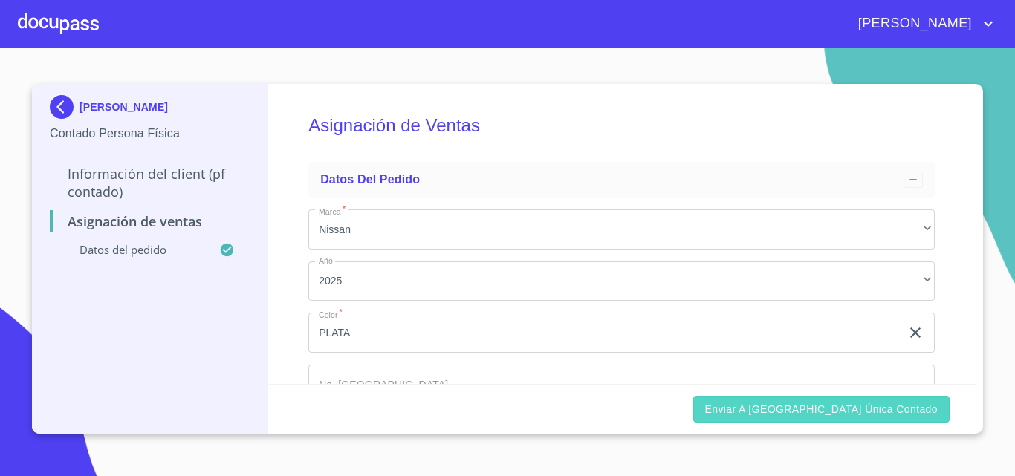
click at [822, 410] on span "Enviar a [GEOGRAPHIC_DATA] única contado" at bounding box center [821, 409] width 233 height 19
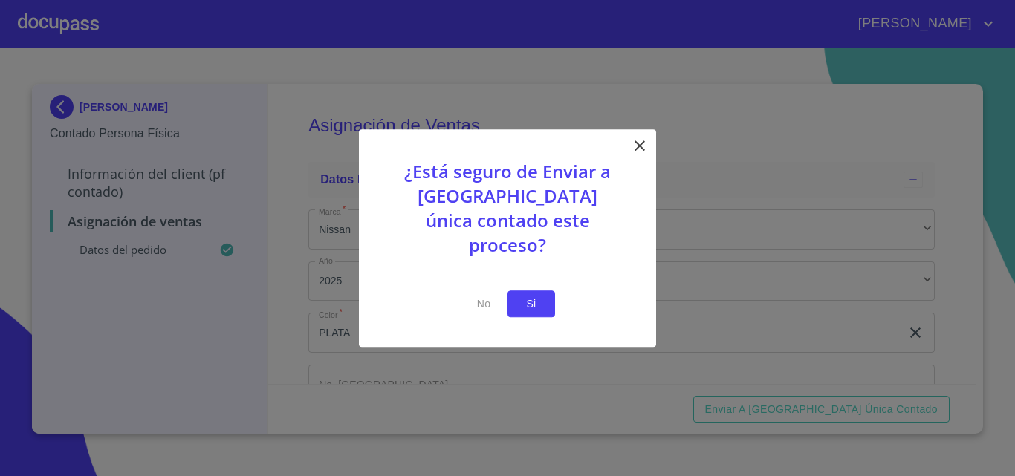
click at [541, 295] on span "Si" at bounding box center [531, 304] width 24 height 19
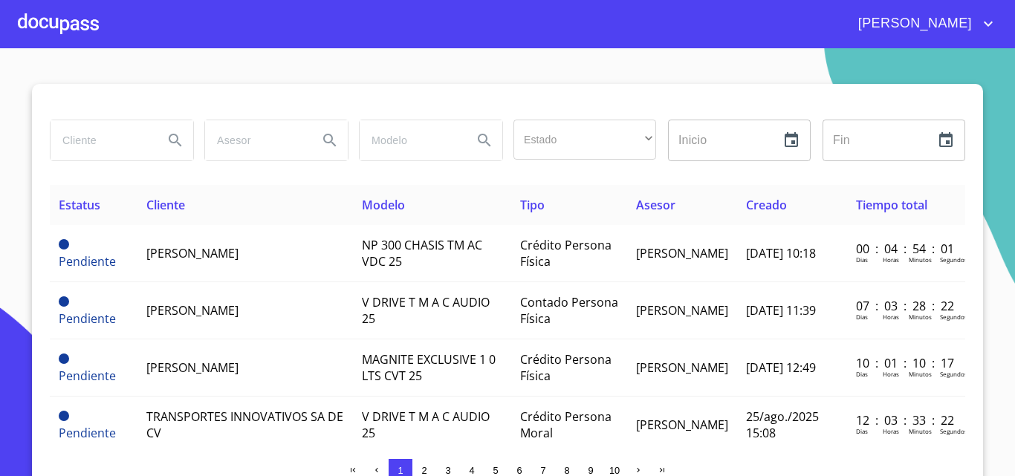
click at [73, 20] on div at bounding box center [58, 24] width 81 height 48
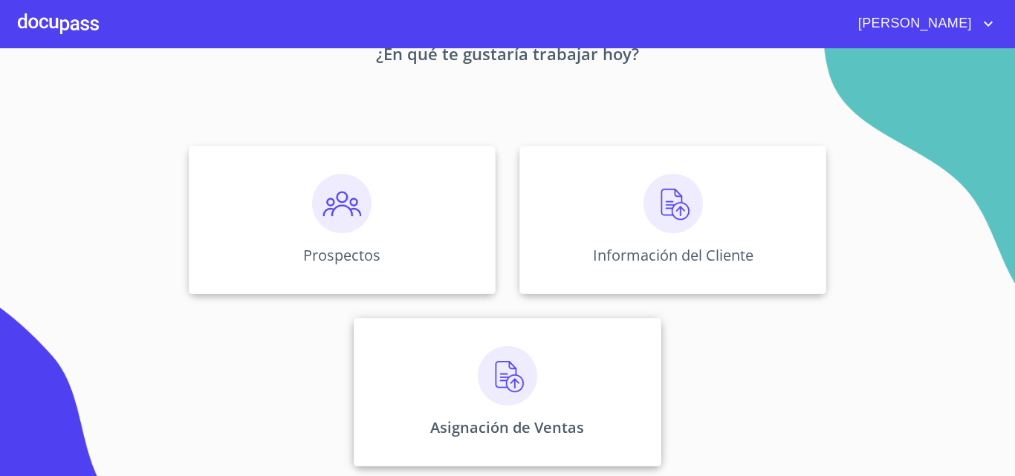
scroll to position [98, 0]
click at [527, 336] on div "Asignación de Ventas" at bounding box center [507, 390] width 307 height 149
